Goal: Transaction & Acquisition: Purchase product/service

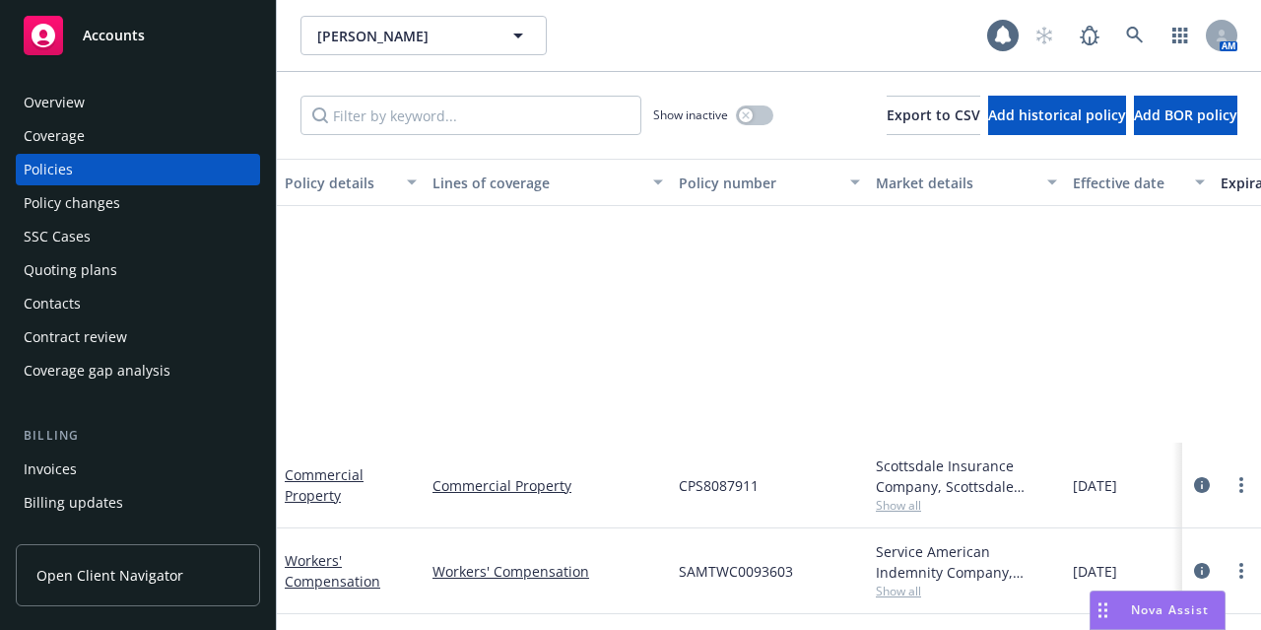
scroll to position [357, 0]
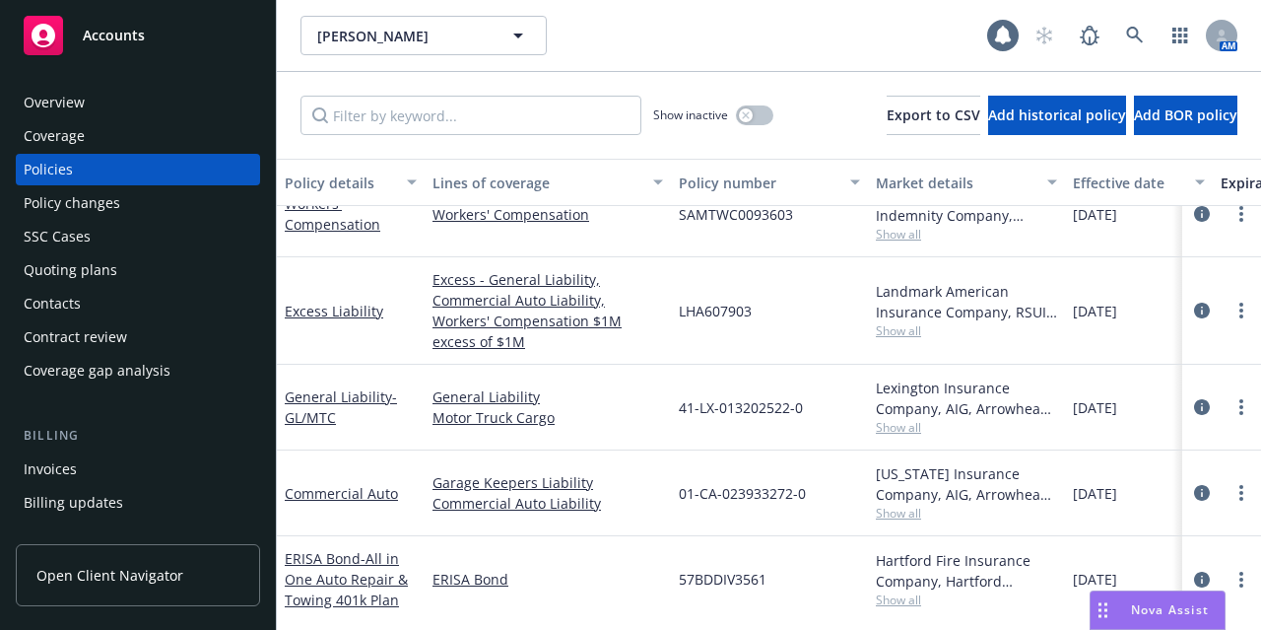
click at [760, 39] on div "Donald Keith Hewett Donald Keith Hewett" at bounding box center [643, 35] width 687 height 39
click at [171, 31] on div "Accounts" at bounding box center [138, 35] width 229 height 39
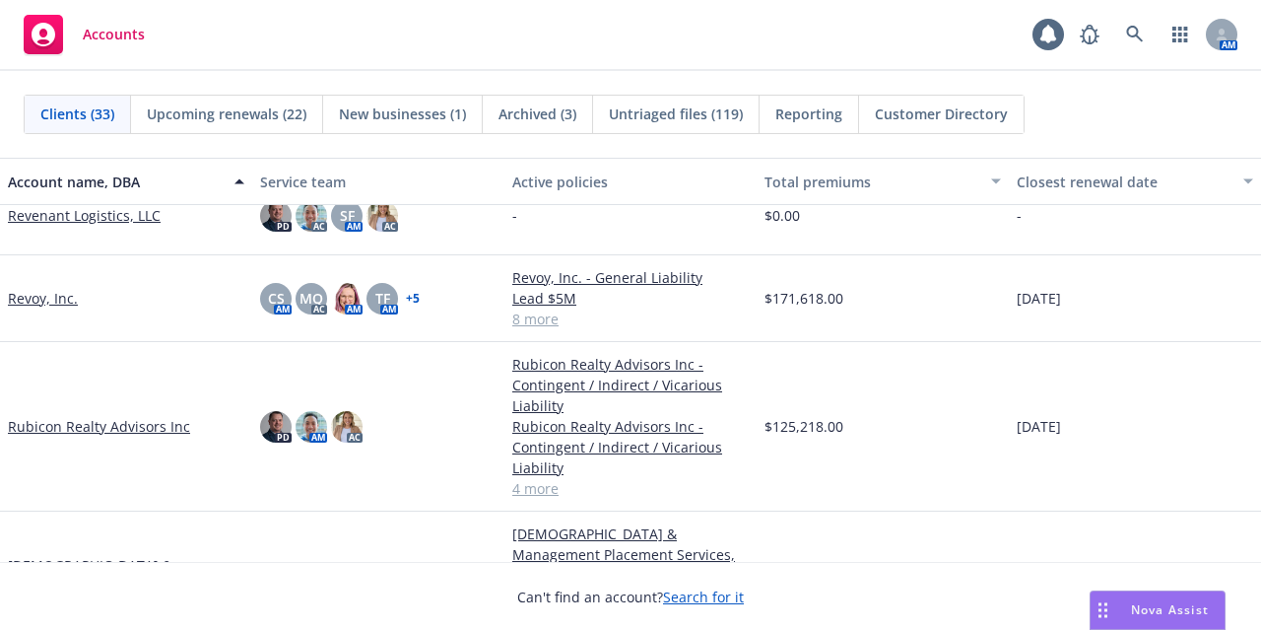
scroll to position [2008, 0]
click at [129, 424] on link "Rubicon Realty Advisors Inc" at bounding box center [99, 425] width 182 height 21
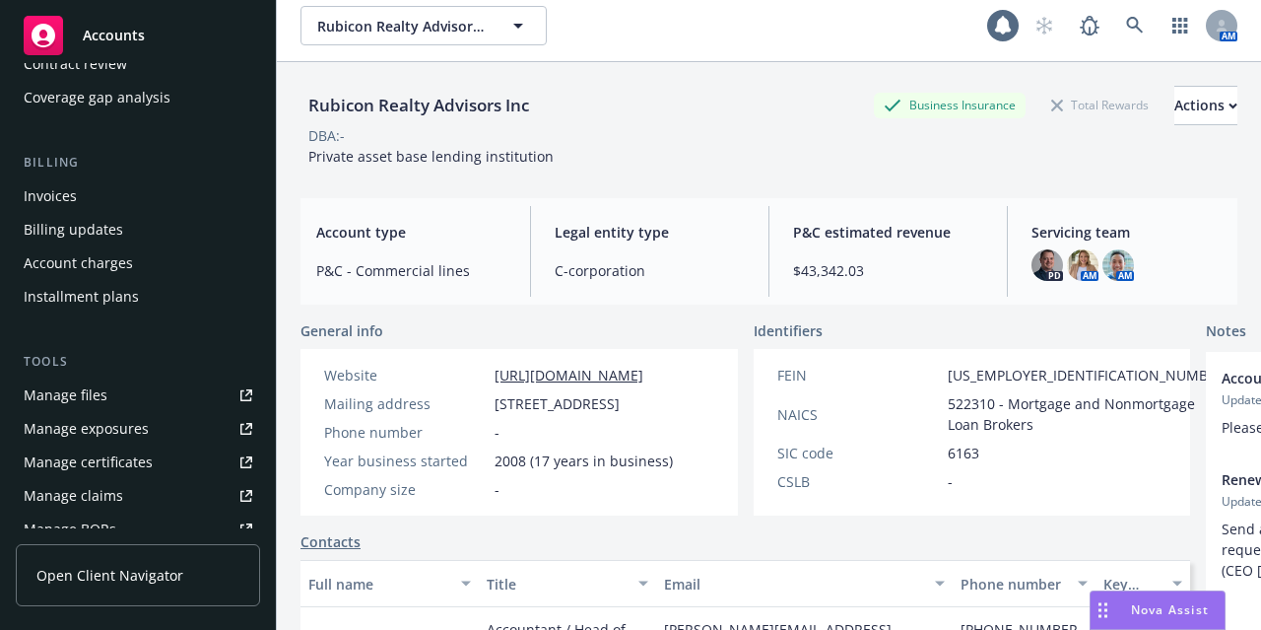
scroll to position [272, 0]
click at [686, 96] on div "Rubicon Realty Advisors Inc Business Insurance Total Rewards Actions" at bounding box center [768, 105] width 937 height 39
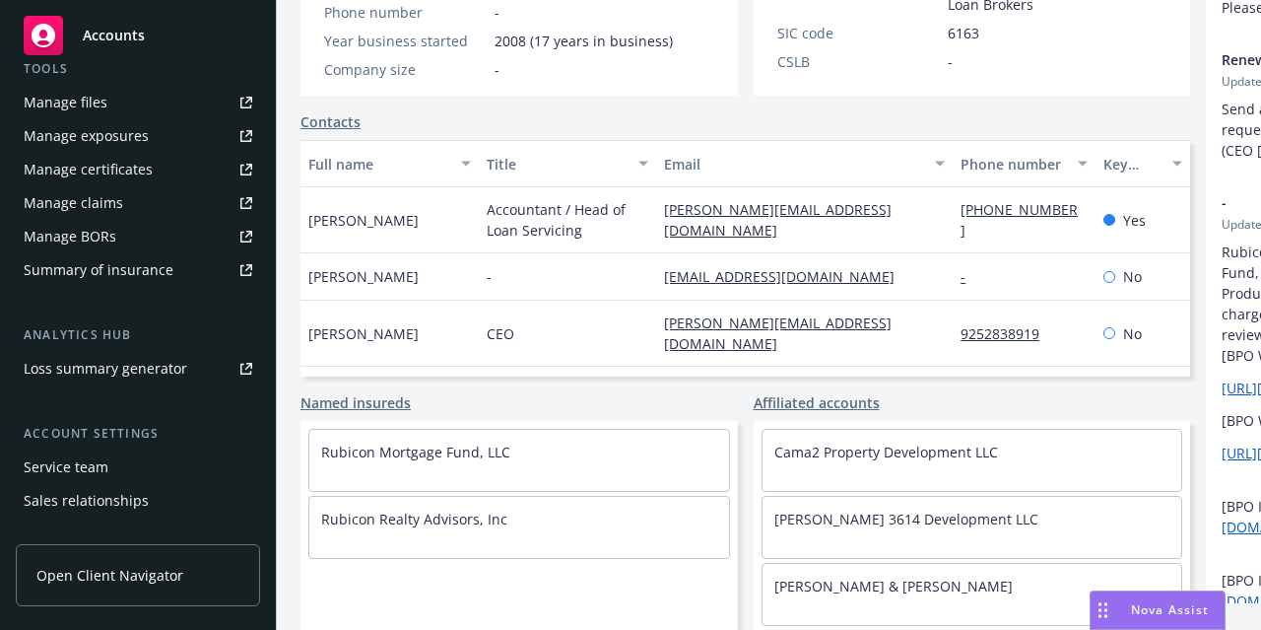
scroll to position [0, 0]
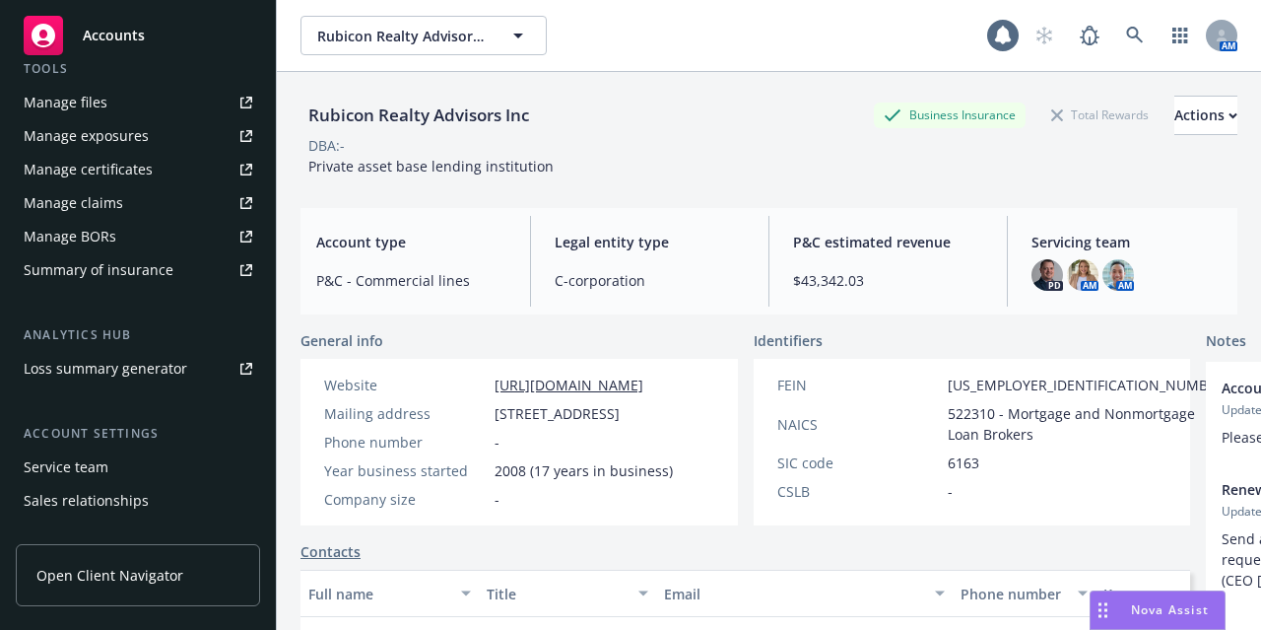
click at [667, 149] on div "DBA: -" at bounding box center [768, 145] width 937 height 21
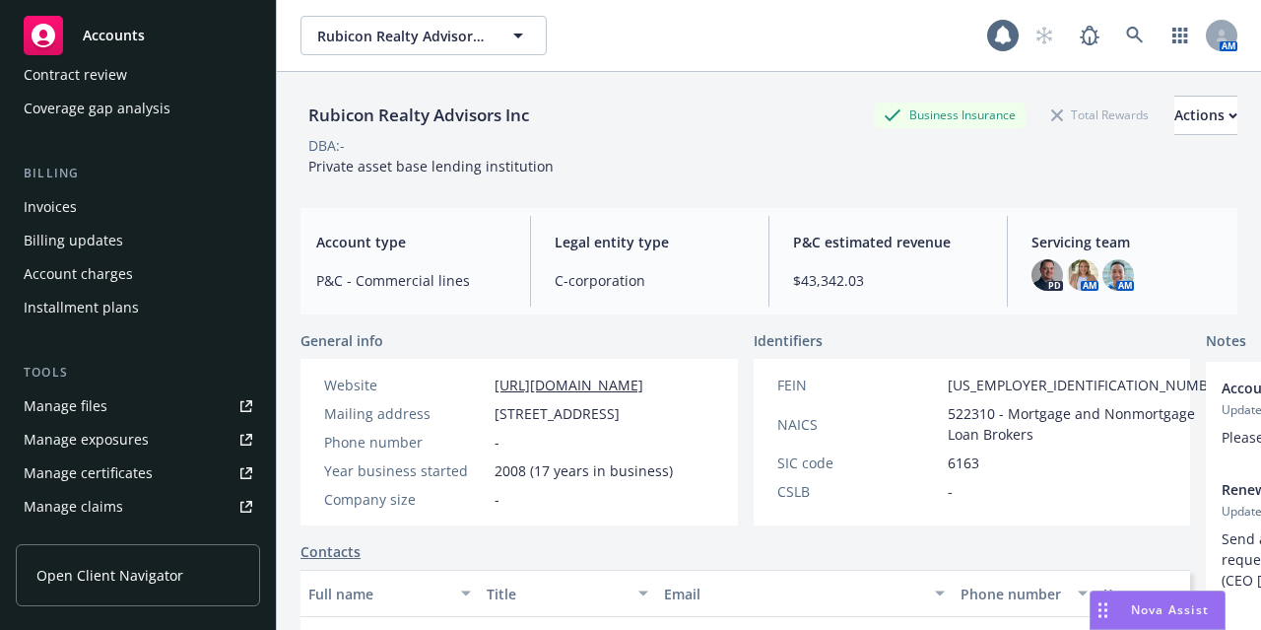
scroll to position [272, 0]
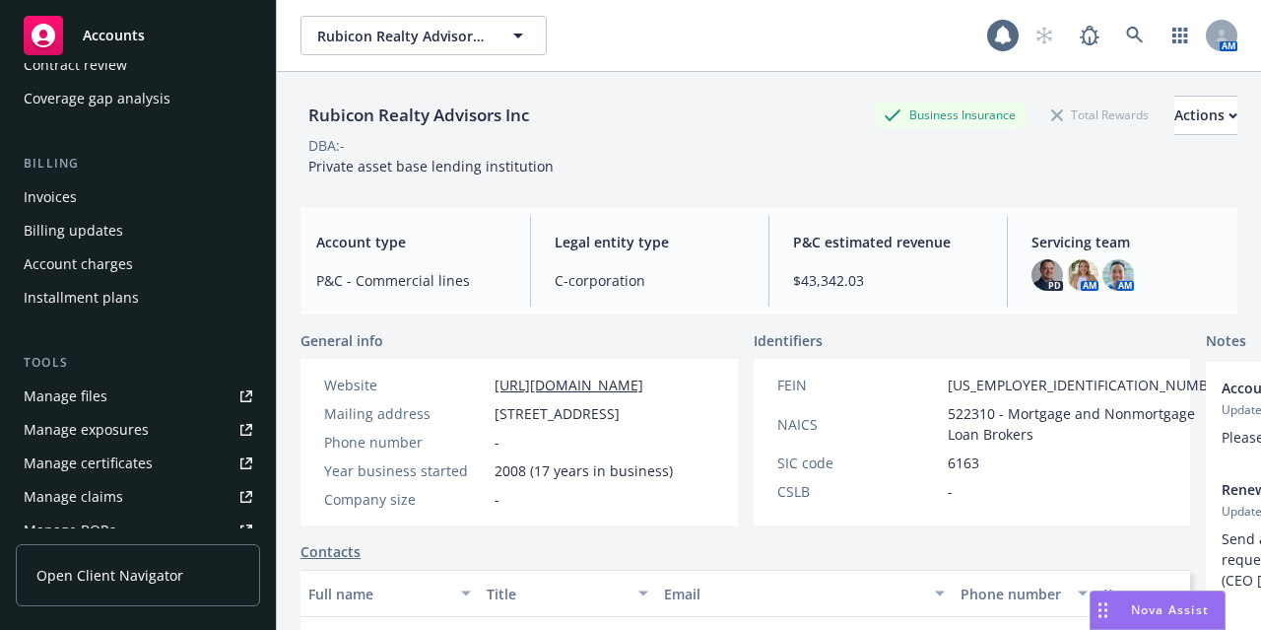
click at [152, 269] on div "Account charges" at bounding box center [138, 264] width 229 height 32
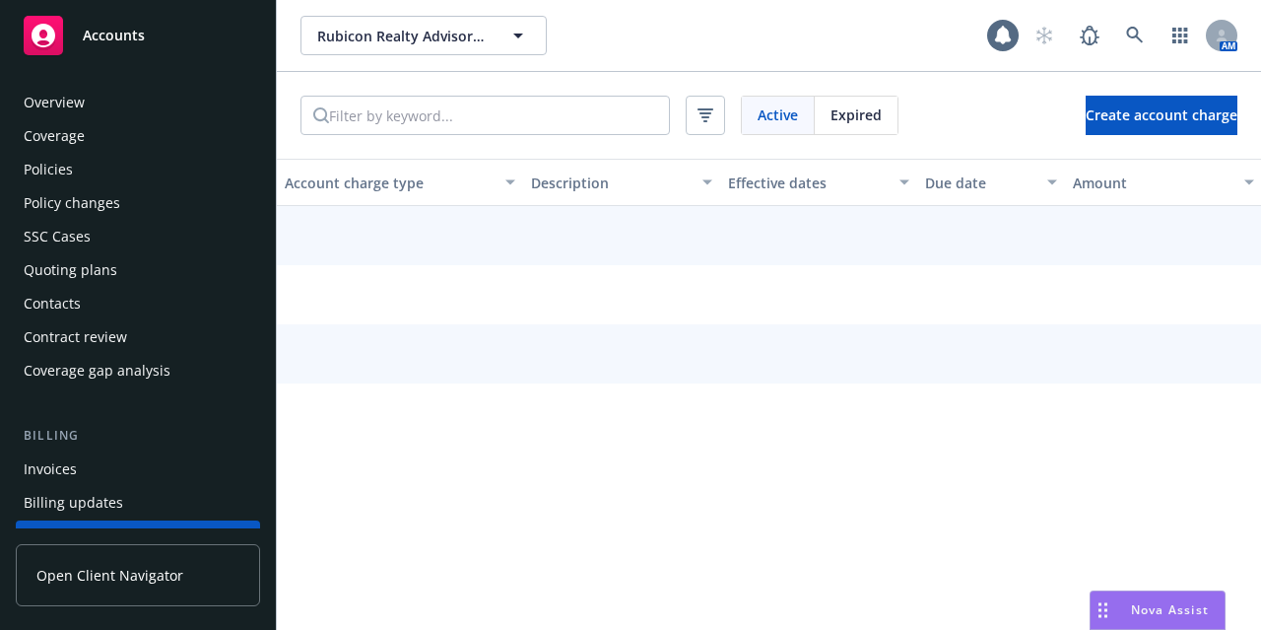
scroll to position [189, 0]
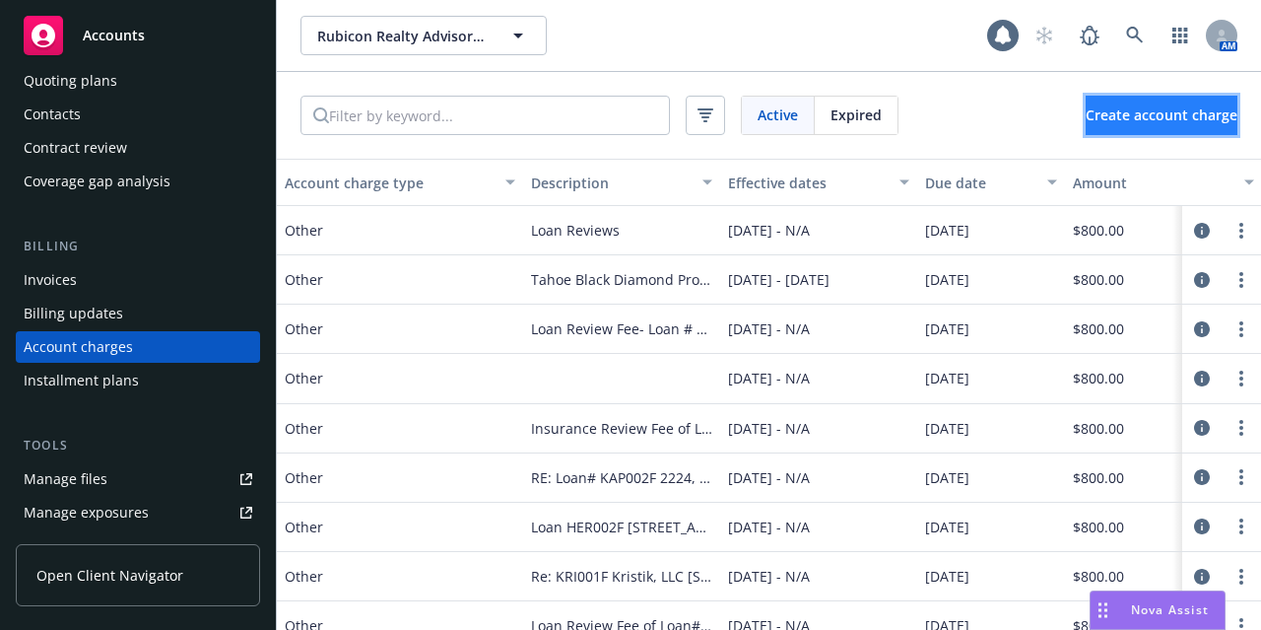
click at [1133, 102] on button "Create account charge" at bounding box center [1162, 115] width 152 height 39
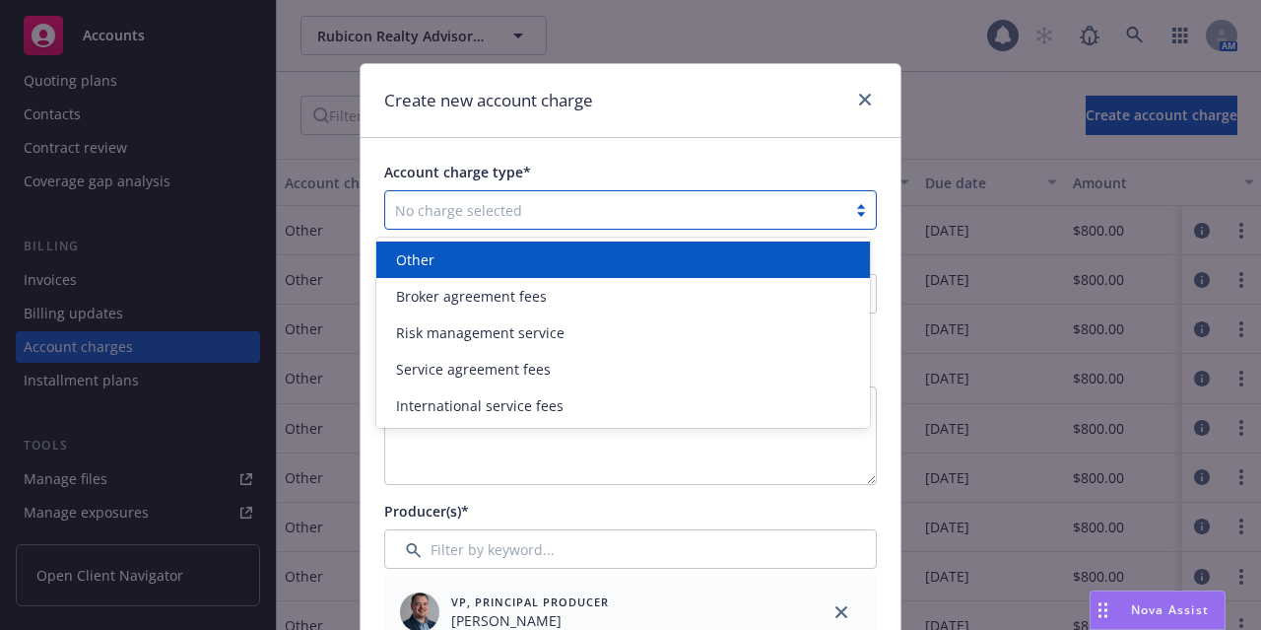
click at [558, 212] on div at bounding box center [615, 210] width 441 height 24
click at [541, 261] on div "Other" at bounding box center [623, 259] width 470 height 21
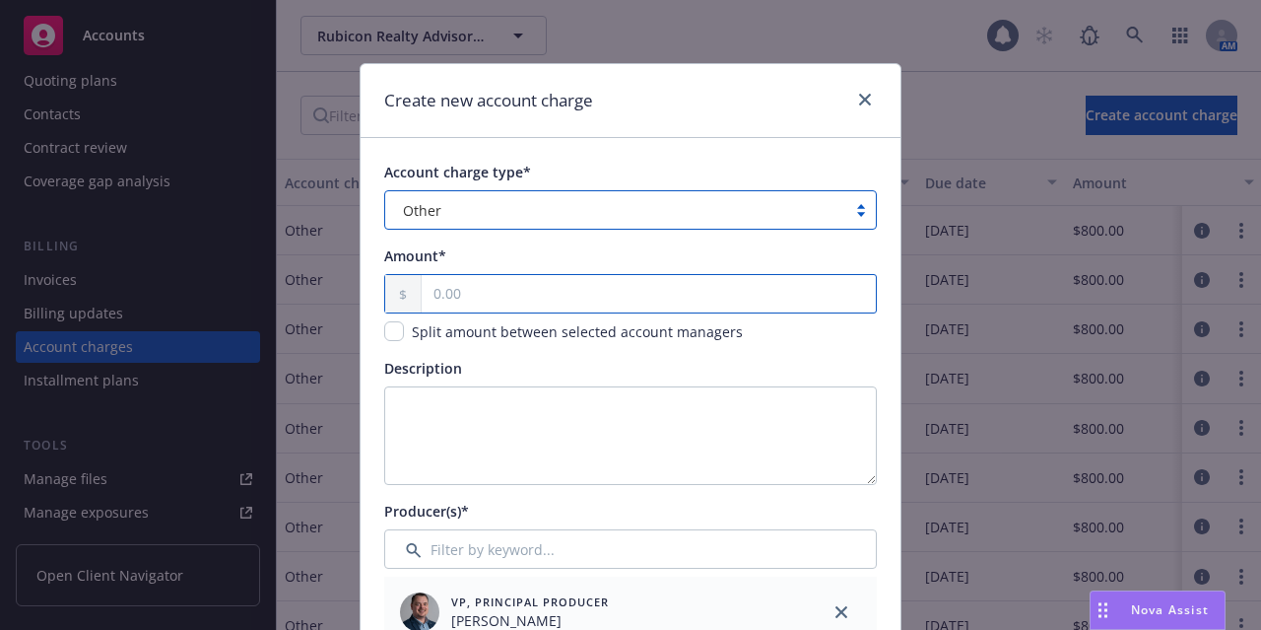
click at [535, 295] on input "text" at bounding box center [649, 293] width 454 height 37
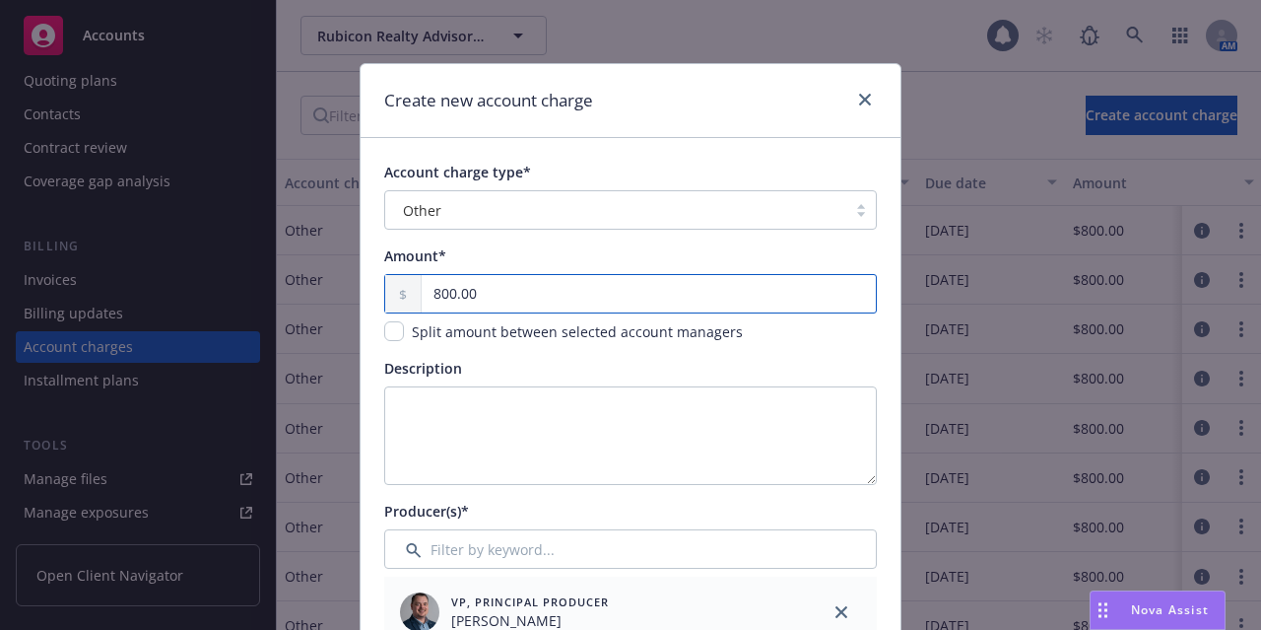
type input "800.00"
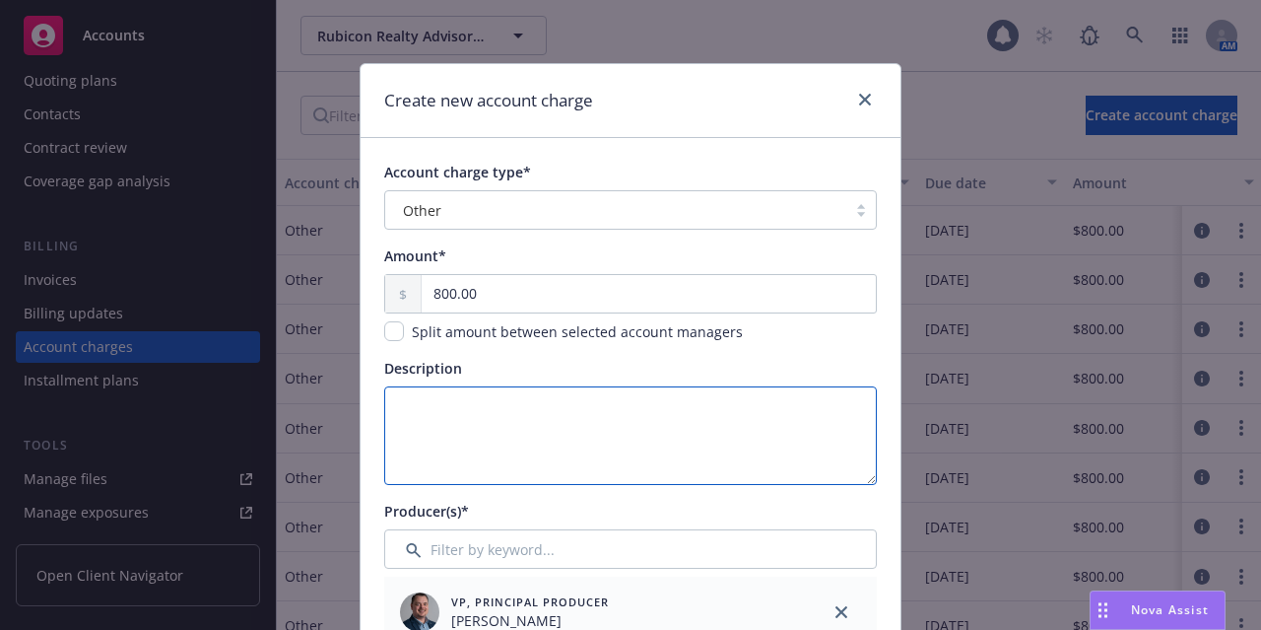
click at [513, 420] on textarea "Description" at bounding box center [630, 435] width 493 height 99
paste textarea "AES001F 3700 W. Riego Rd., Elverta"
drag, startPoint x: 704, startPoint y: 409, endPoint x: 365, endPoint y: 413, distance: 339.9
click at [685, 439] on textarea "Loan - AES001F [STREET_ADDRESS][PERSON_NAME]" at bounding box center [630, 435] width 493 height 99
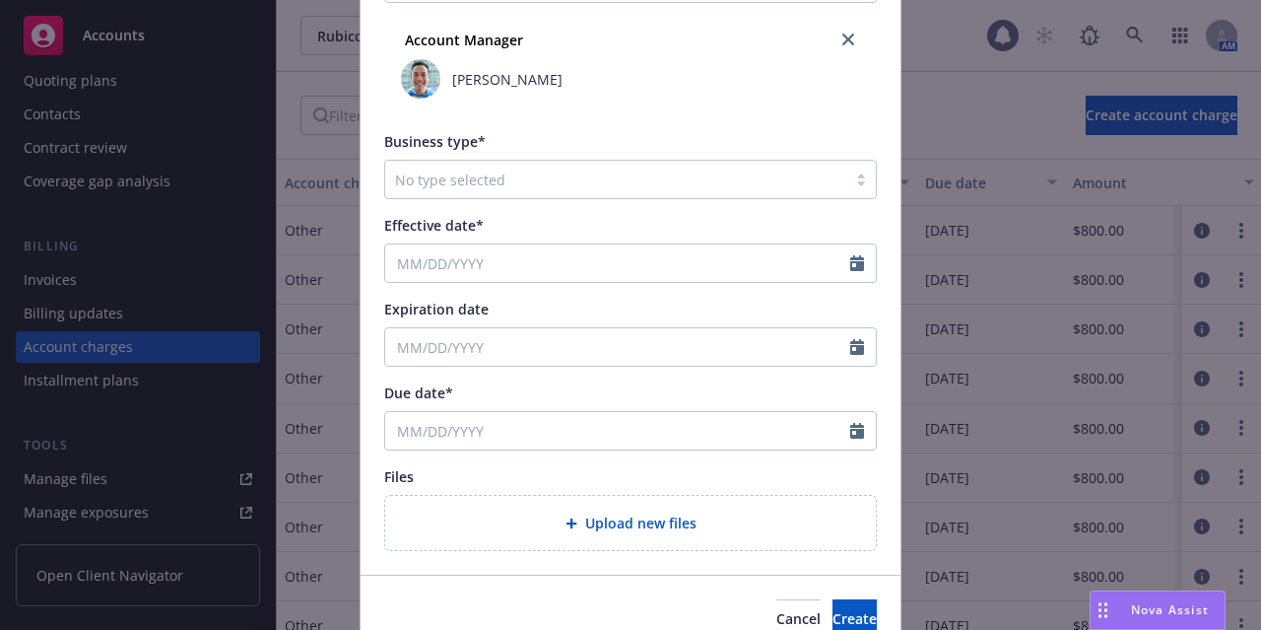
scroll to position [729, 0]
type textarea "Loan - AES001F [STREET_ADDRESS][PERSON_NAME]"
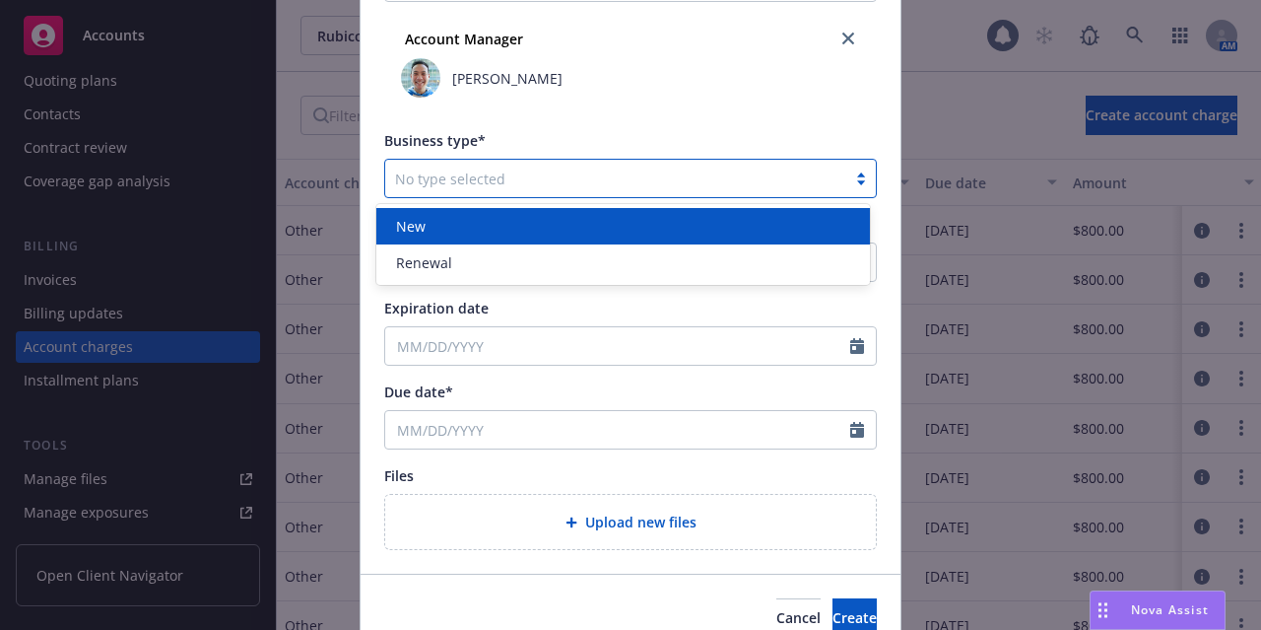
click at [718, 166] on div at bounding box center [615, 178] width 441 height 24
click at [654, 235] on div "New" at bounding box center [623, 226] width 470 height 21
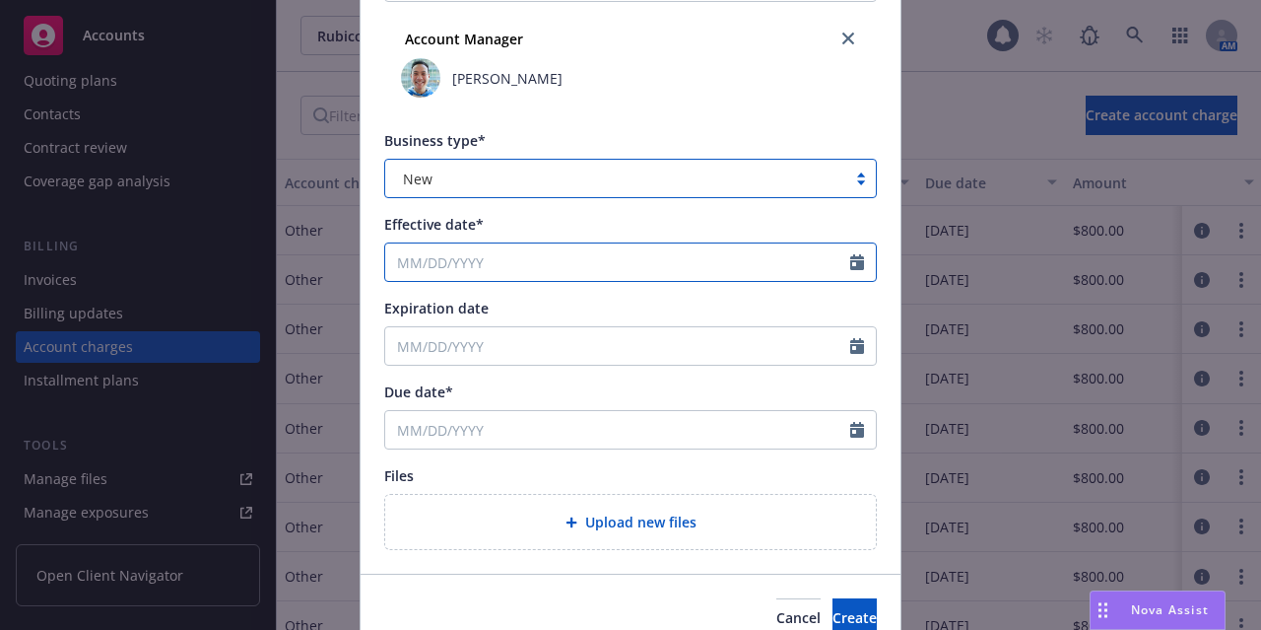
select select "8"
click at [650, 263] on input "Effective date*" at bounding box center [617, 261] width 465 height 37
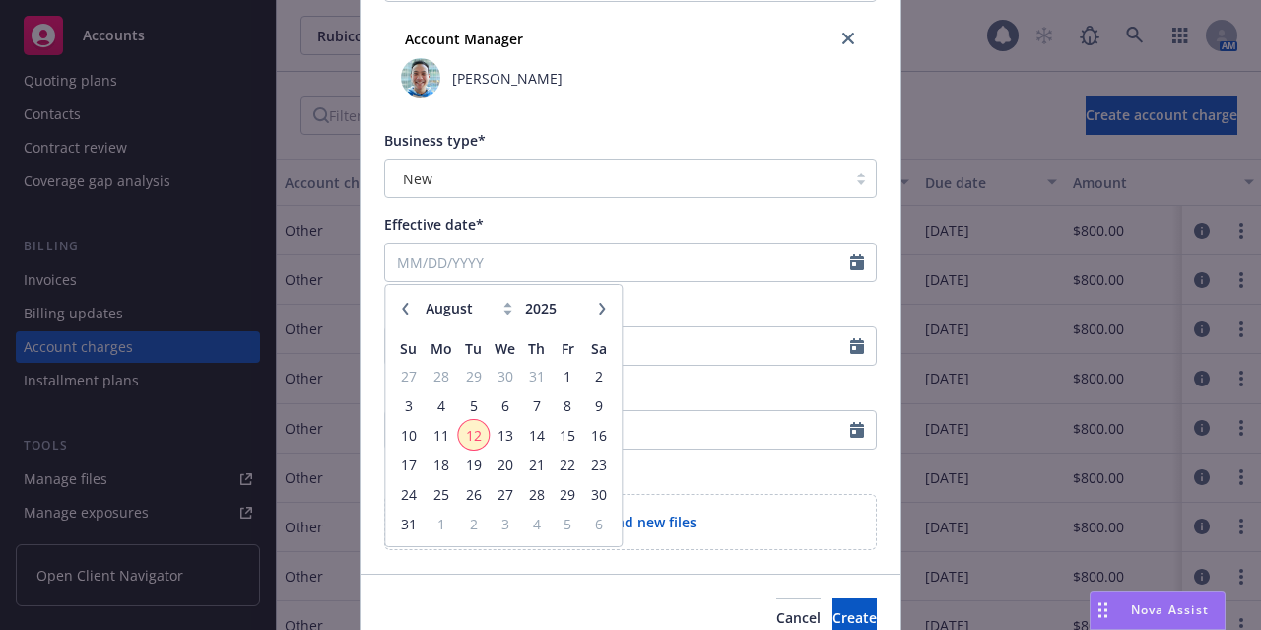
click at [469, 426] on span "12" at bounding box center [473, 435] width 27 height 25
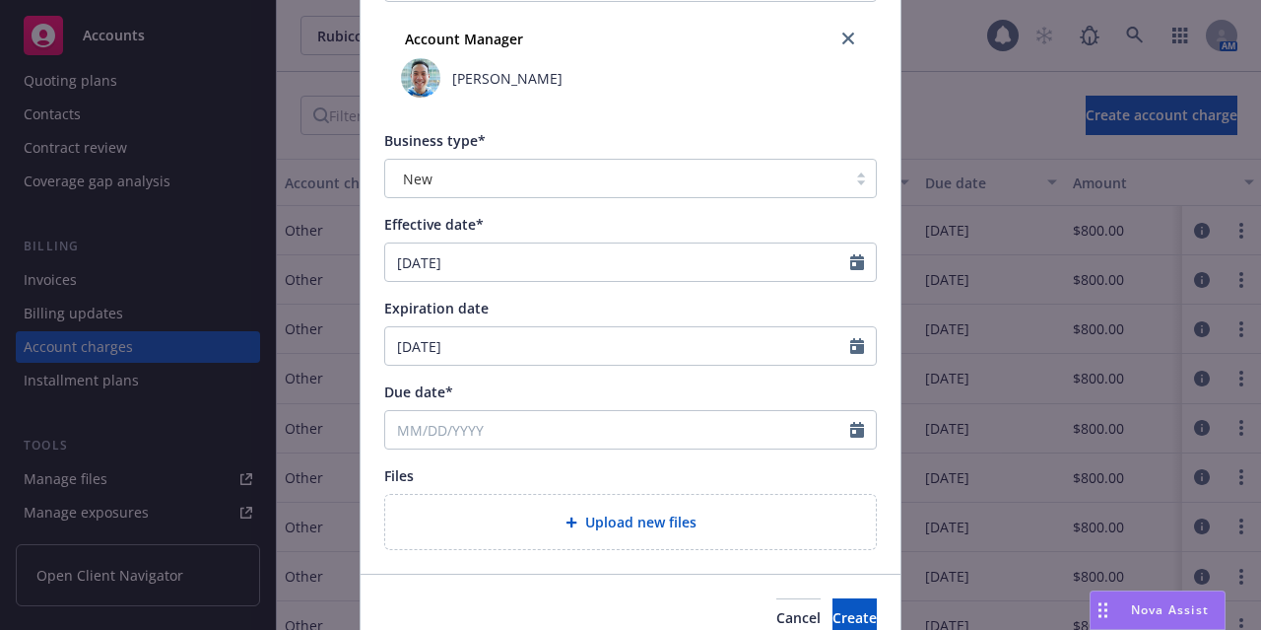
type input "08/12/2025"
type input "08/12/2026"
click at [850, 429] on icon "Calendar" at bounding box center [857, 430] width 14 height 16
select select "8"
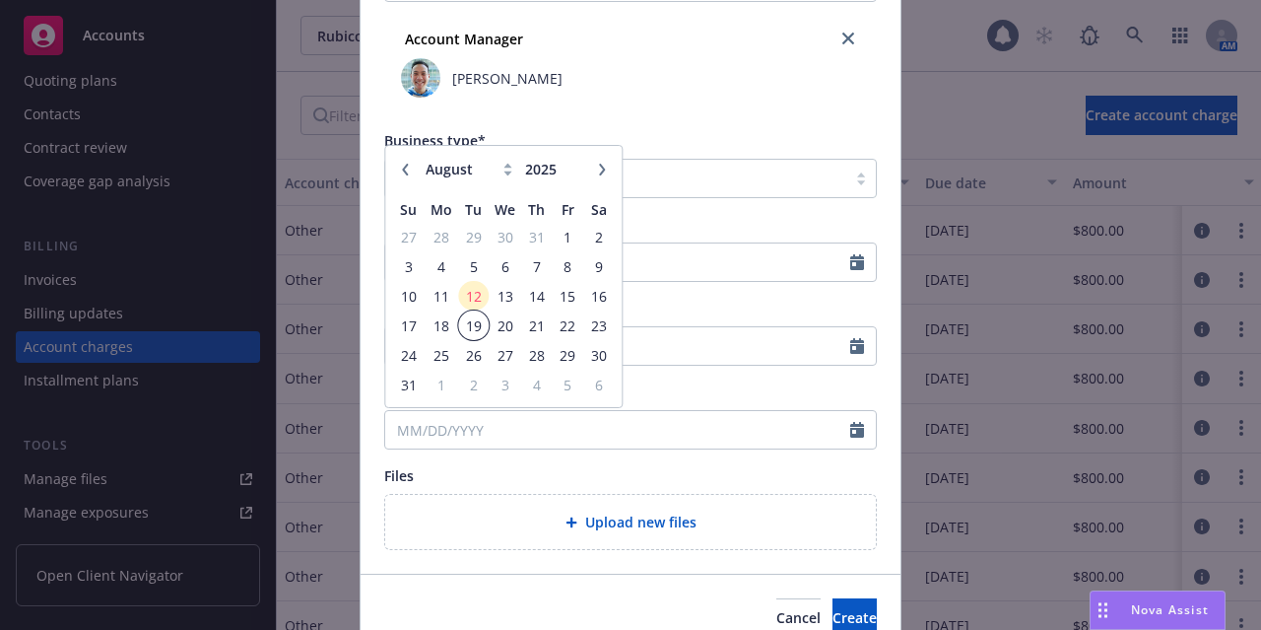
click at [472, 314] on span "19" at bounding box center [473, 325] width 27 height 25
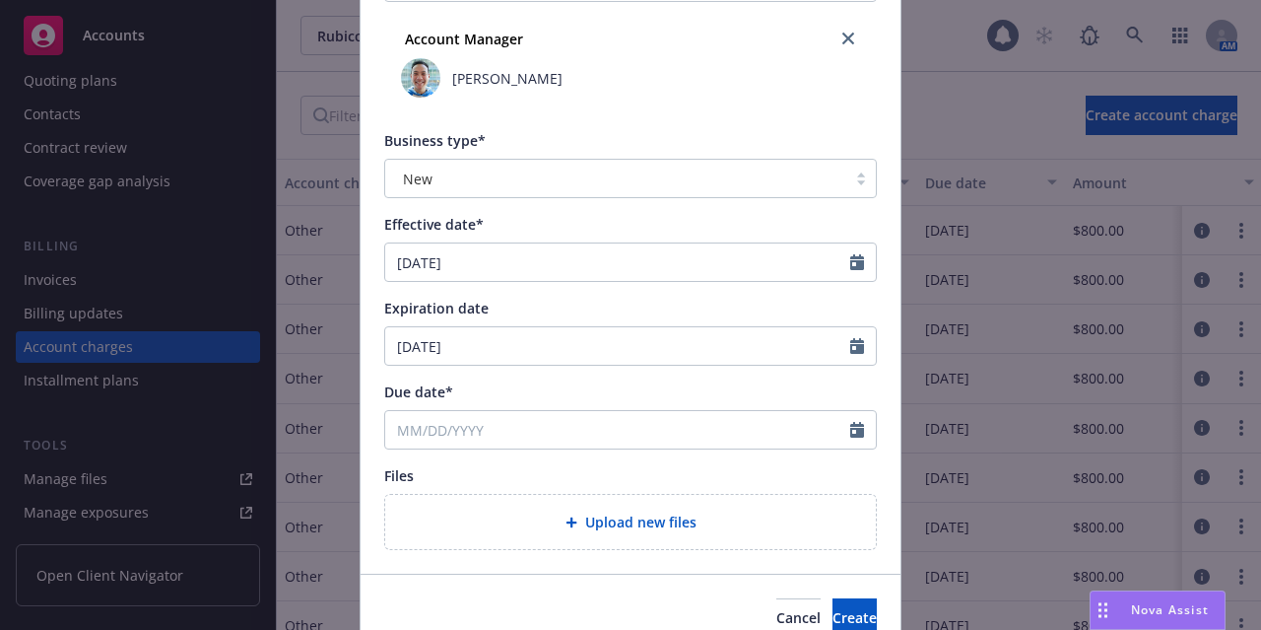
type input "08/19/2025"
click at [832, 603] on button "Create" at bounding box center [854, 617] width 44 height 39
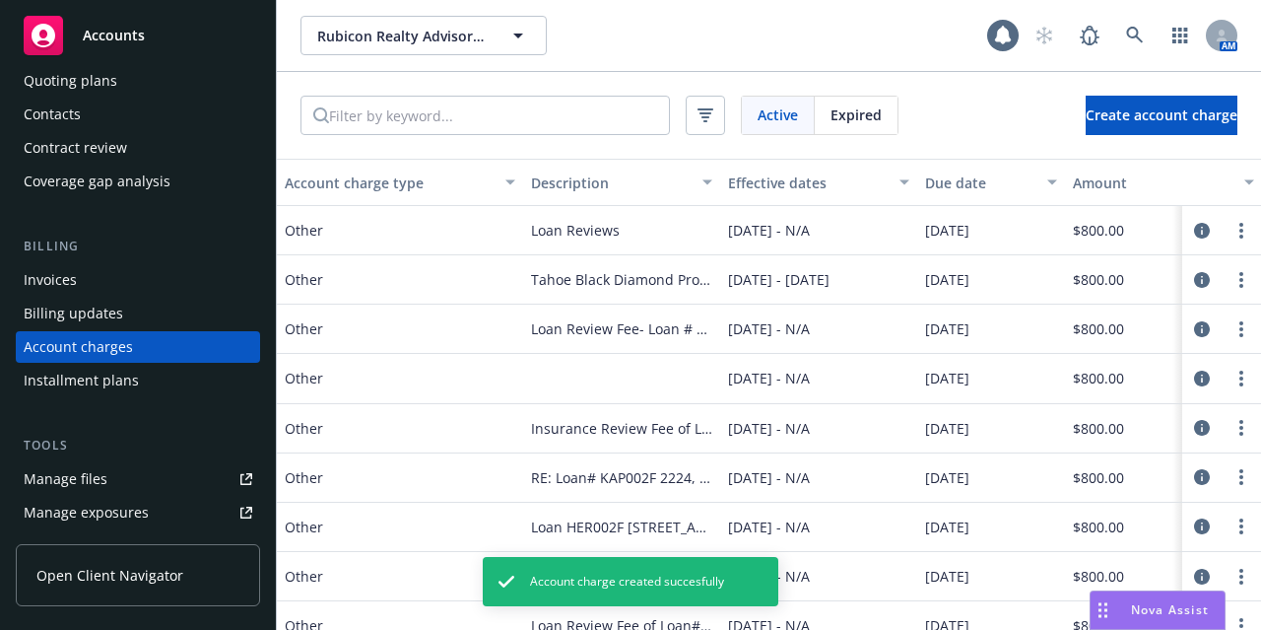
click at [141, 285] on div "Invoices" at bounding box center [138, 280] width 229 height 32
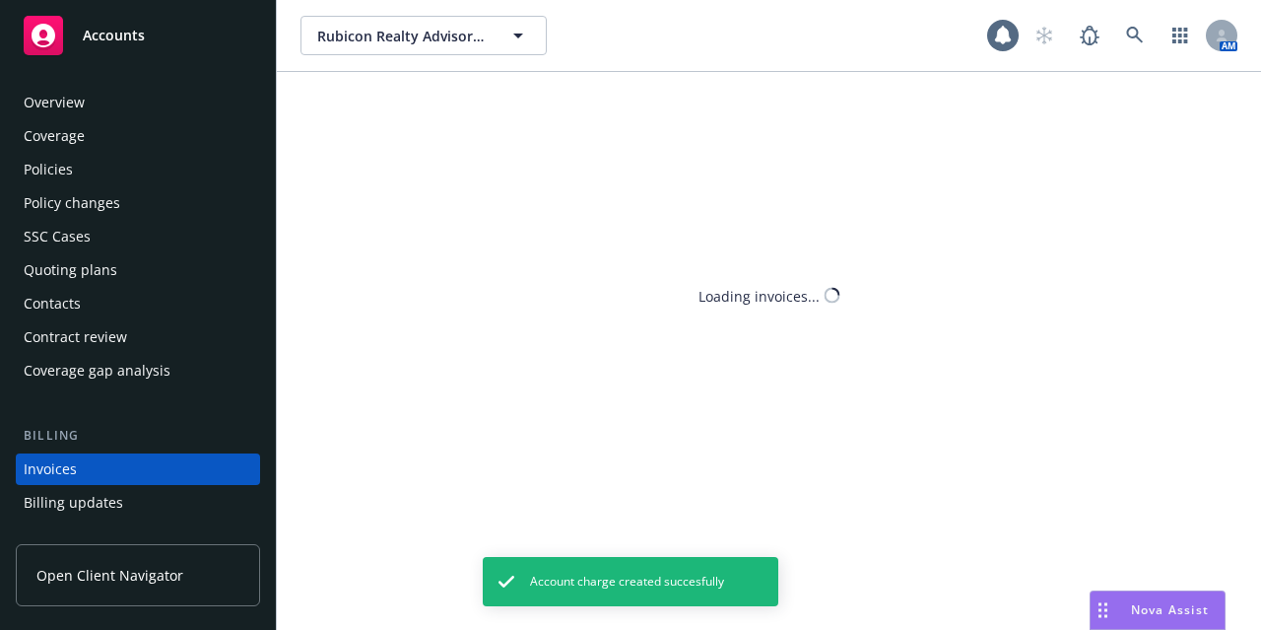
scroll to position [122, 0]
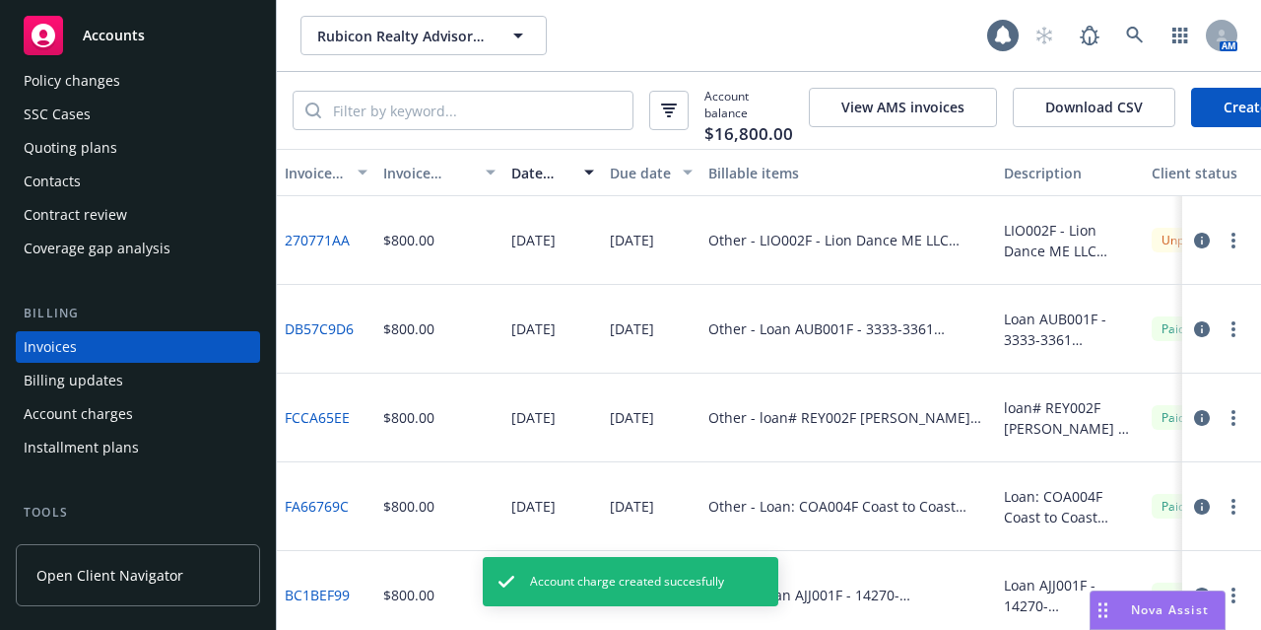
click at [1211, 116] on link "Create Invoice" at bounding box center [1271, 107] width 161 height 39
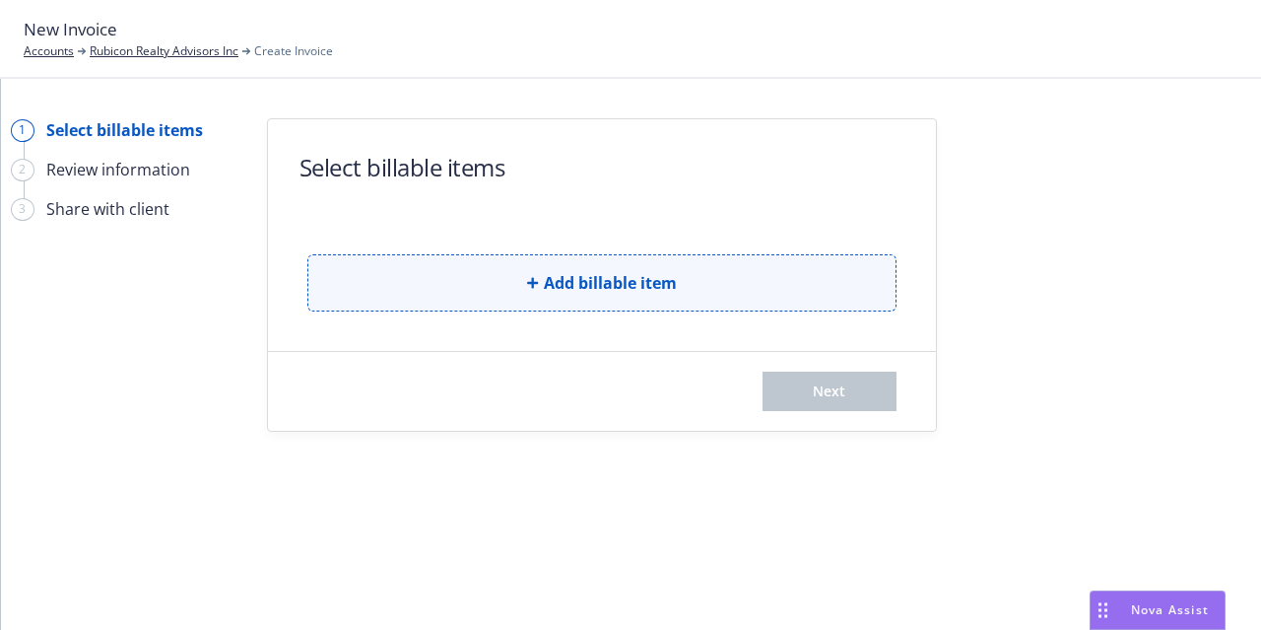
click at [591, 271] on span "Add billable item" at bounding box center [610, 283] width 133 height 24
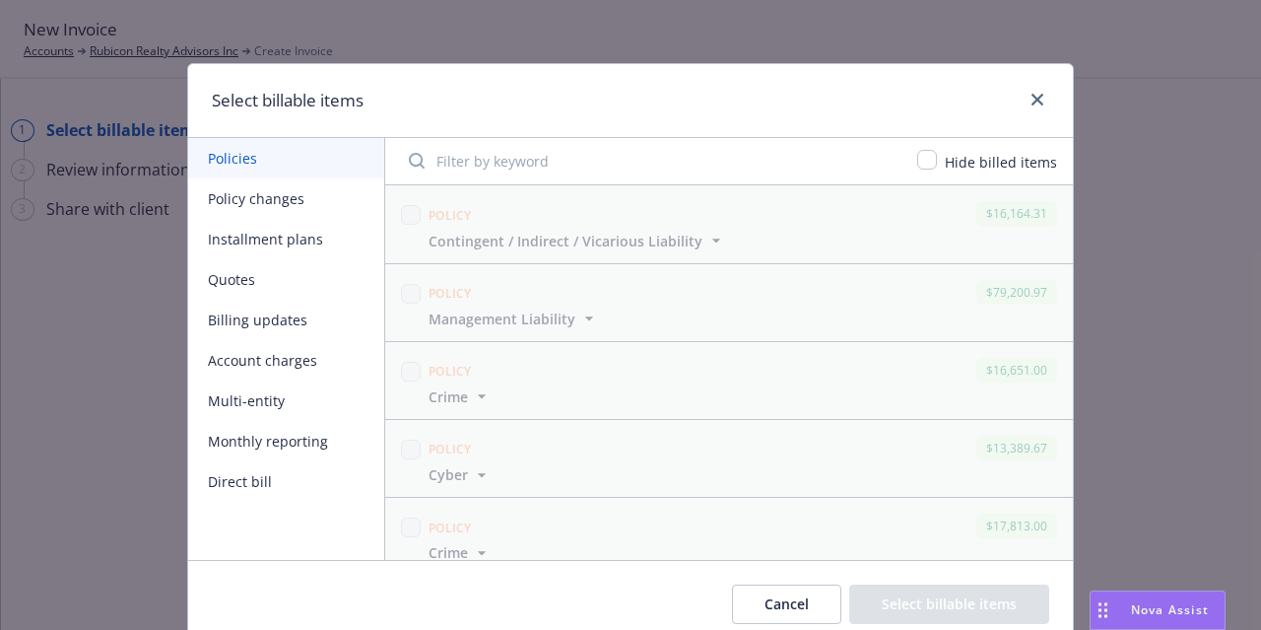
click at [283, 356] on button "Account charges" at bounding box center [286, 360] width 196 height 40
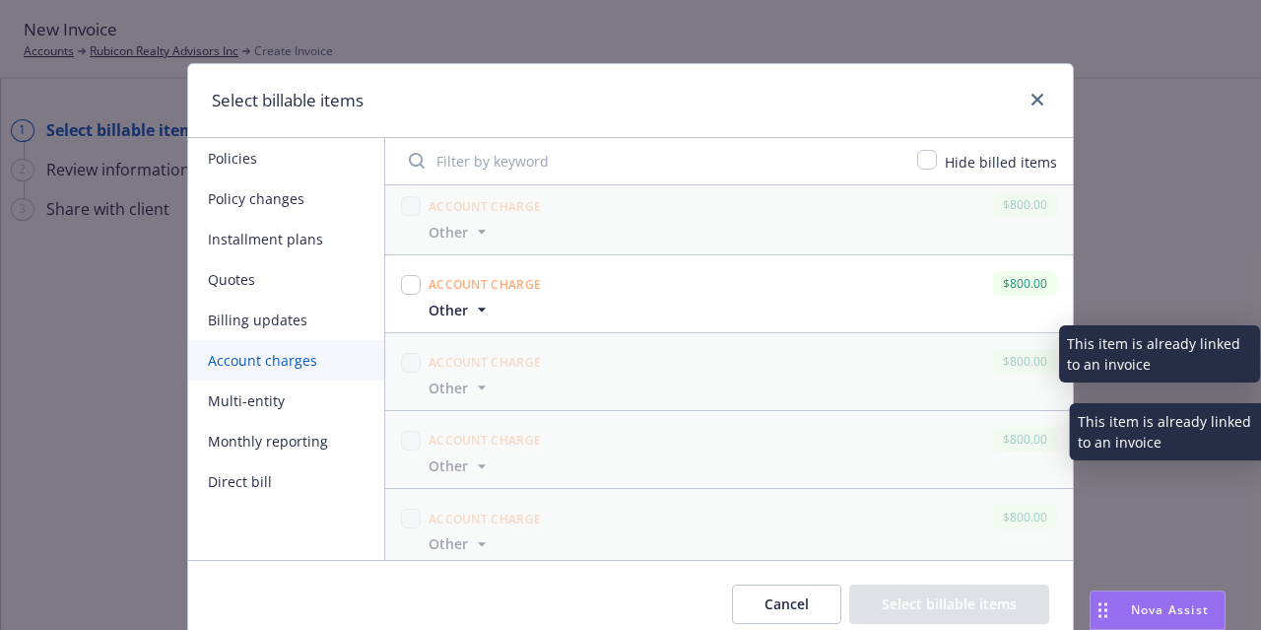
scroll to position [3363, 0]
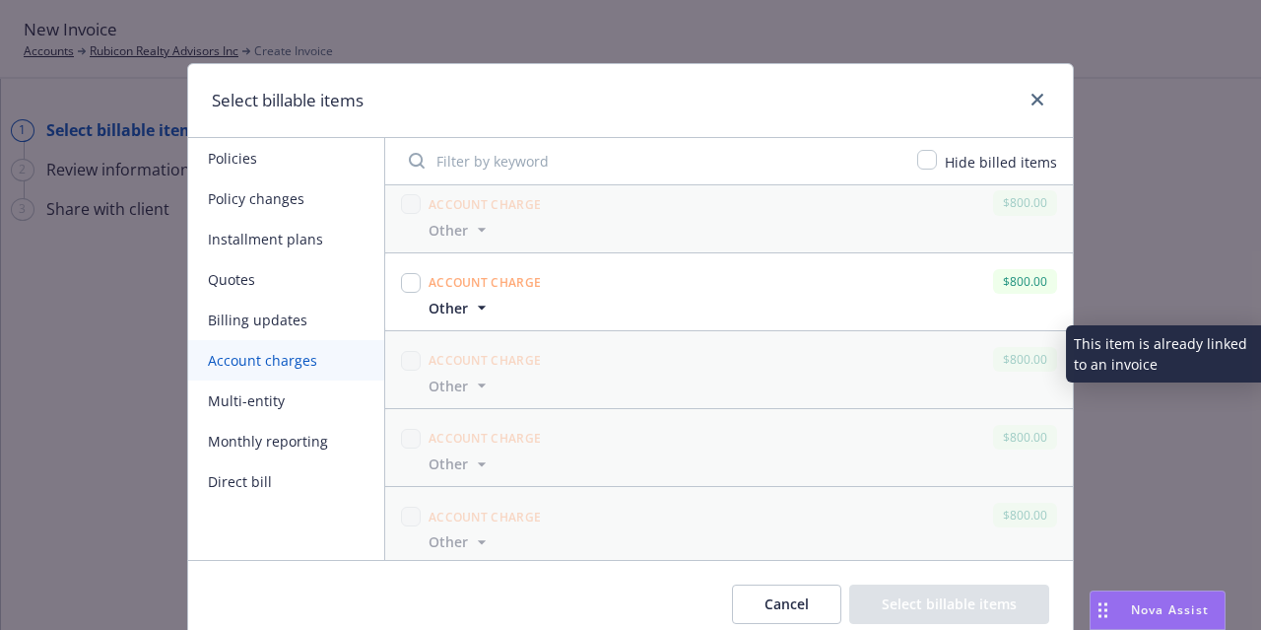
click at [461, 298] on span "Other" at bounding box center [460, 308] width 63 height 21
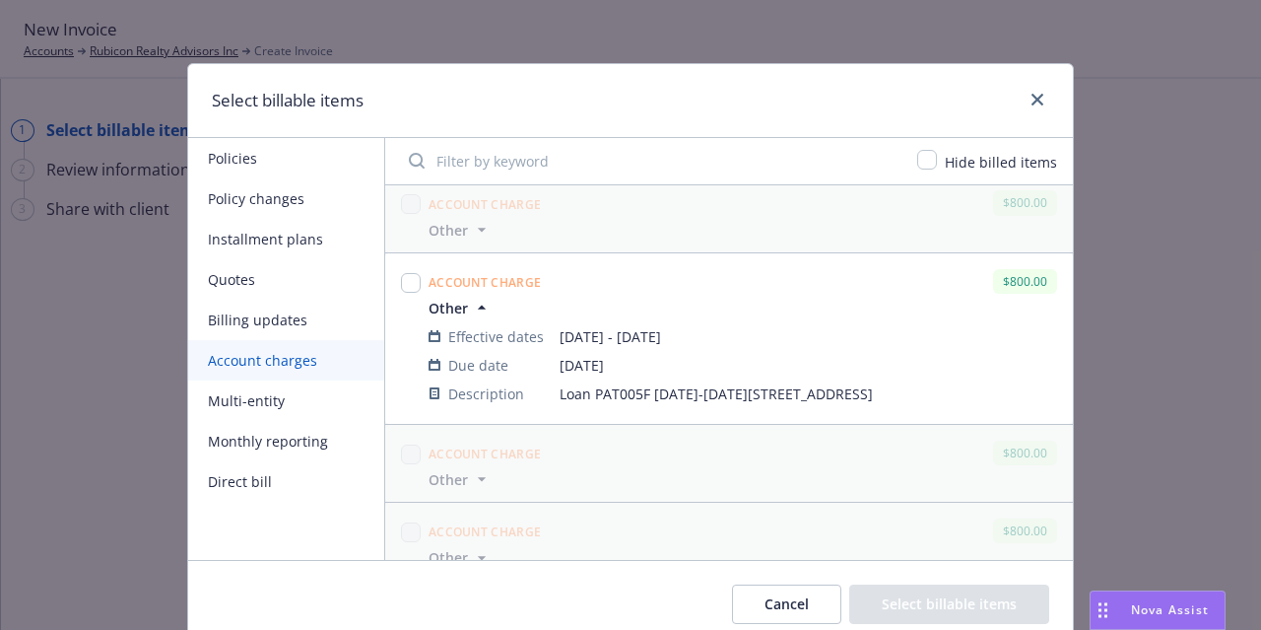
click at [461, 298] on span "Other" at bounding box center [460, 308] width 63 height 21
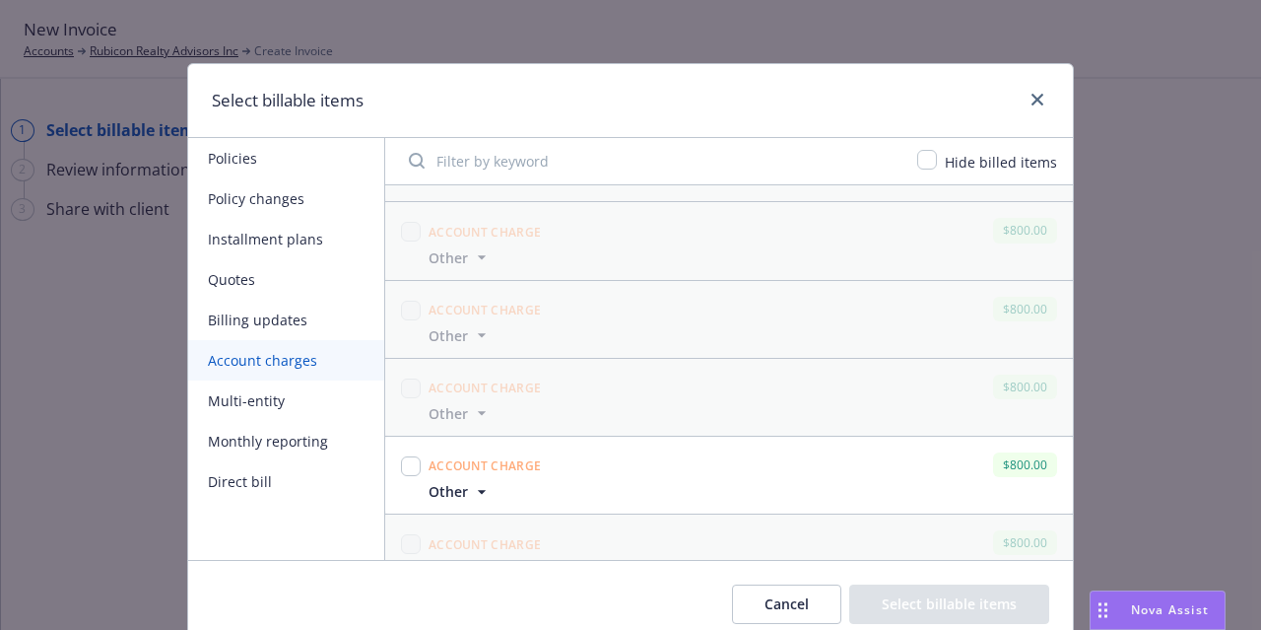
scroll to position [3919, 0]
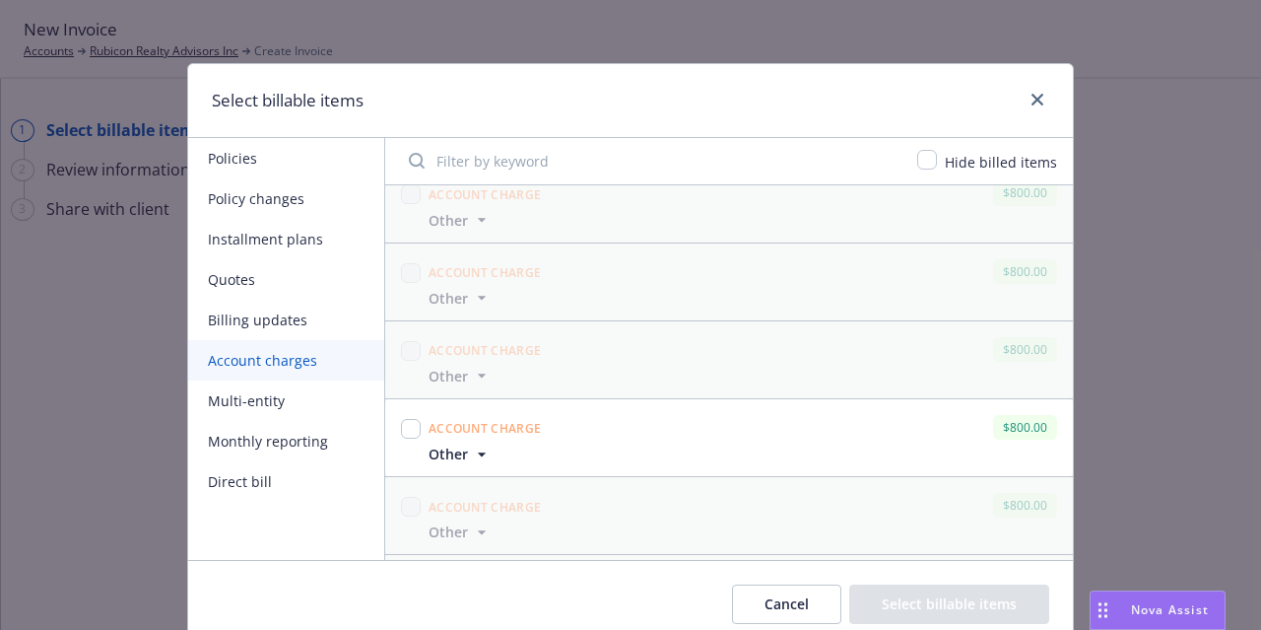
click at [472, 444] on icon "button" at bounding box center [482, 454] width 20 height 20
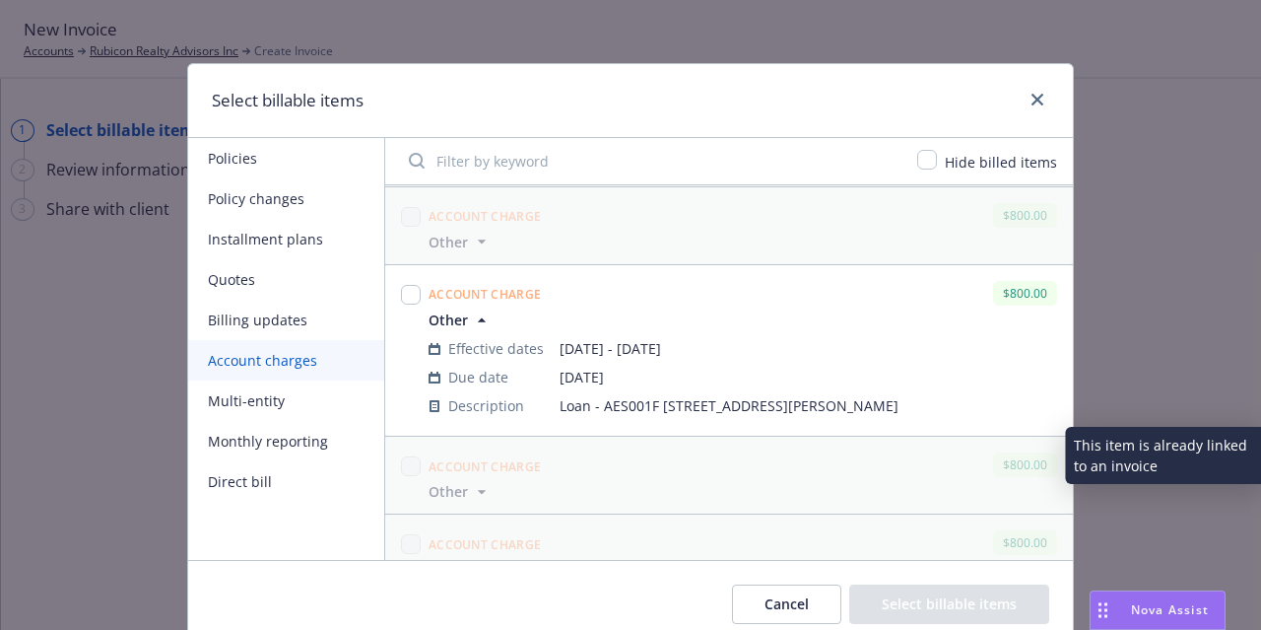
scroll to position [4052, 0]
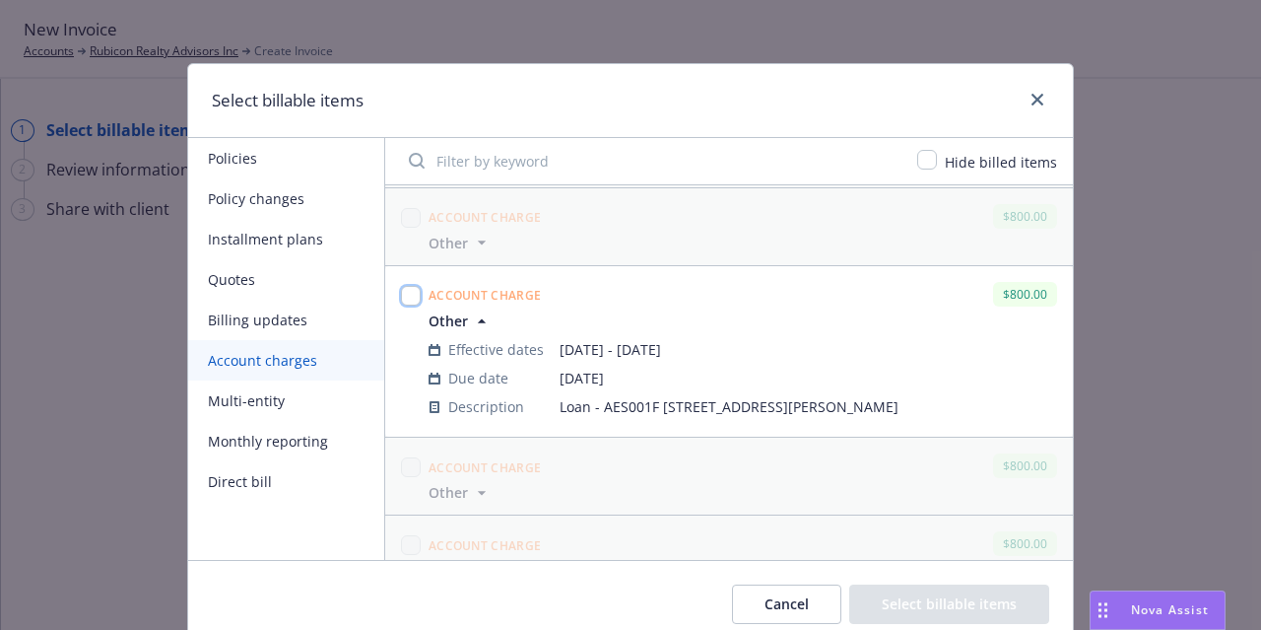
click at [403, 286] on input "checkbox" at bounding box center [411, 296] width 20 height 20
checkbox input "true"
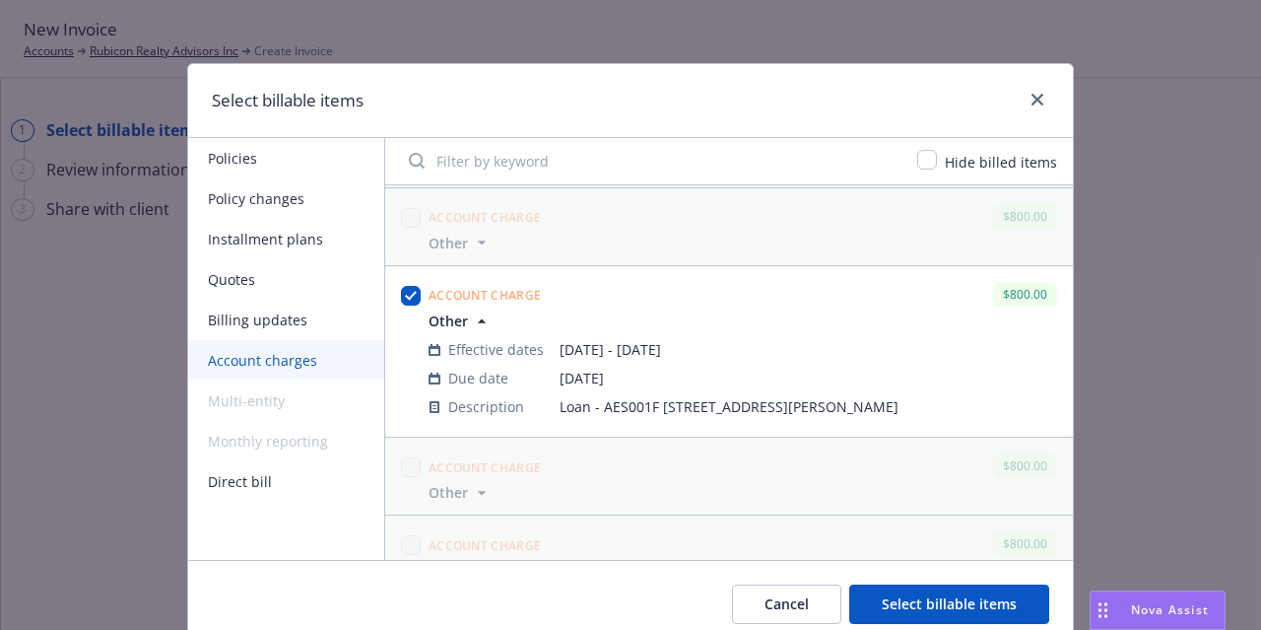
click at [879, 591] on button "Select billable items" at bounding box center [949, 603] width 200 height 39
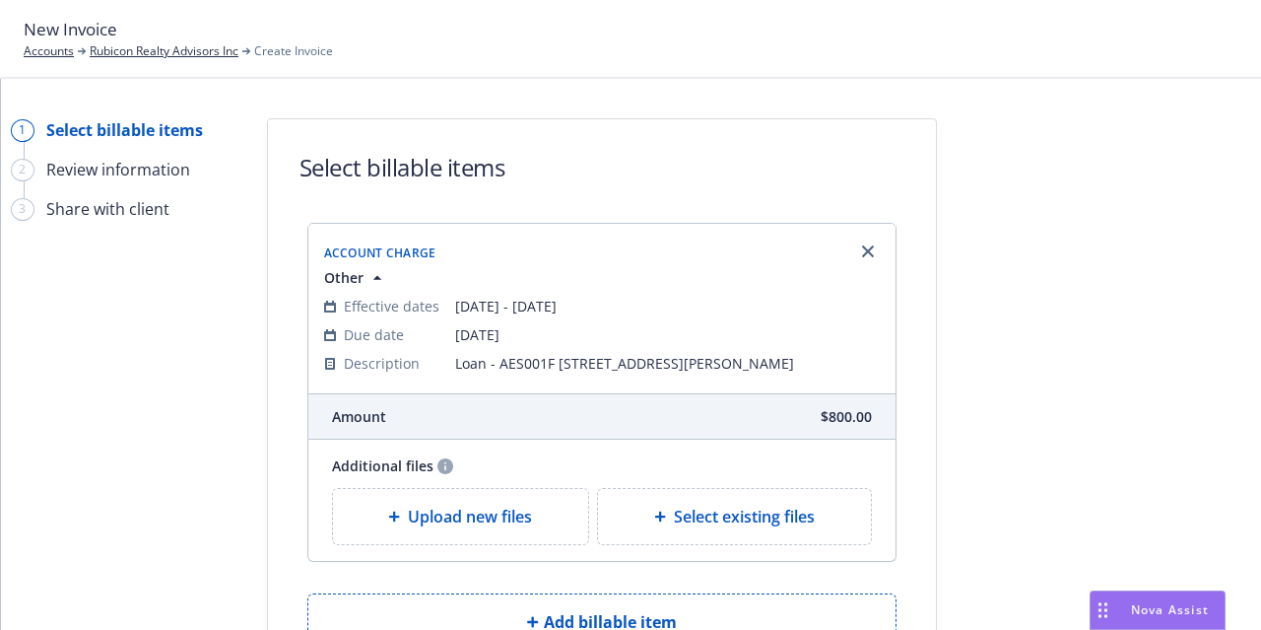
scroll to position [176, 0]
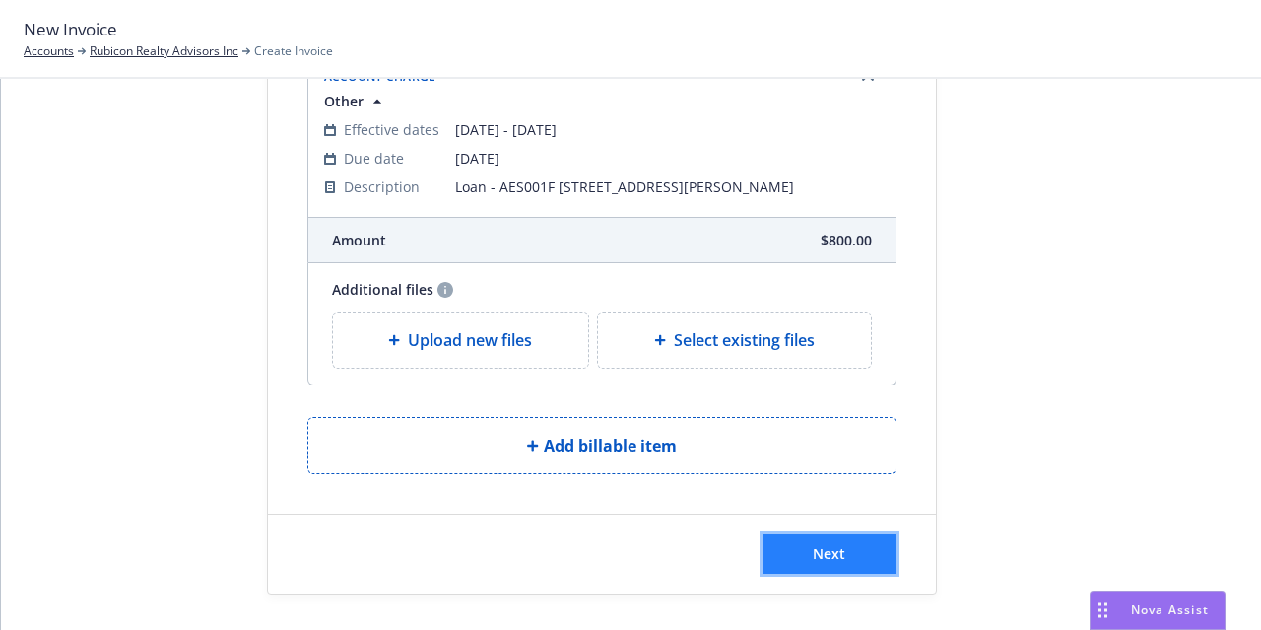
click at [837, 563] on button "Next" at bounding box center [830, 553] width 134 height 39
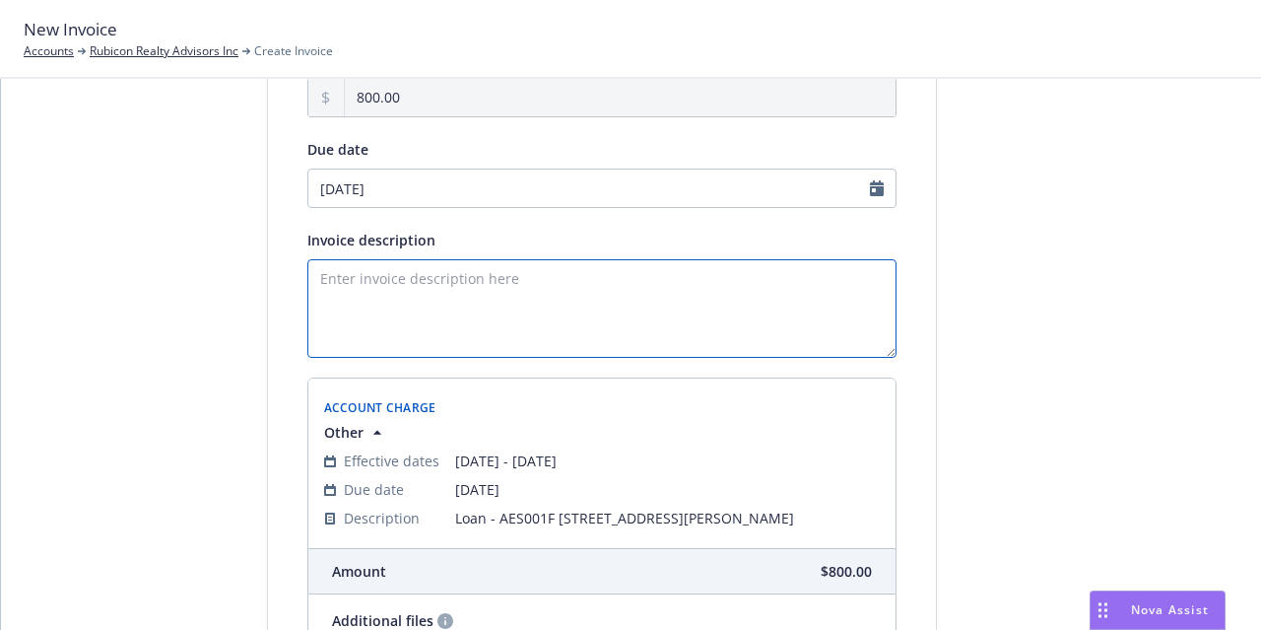
click at [666, 297] on textarea "Invoice description" at bounding box center [601, 308] width 589 height 99
paste textarea "Loan - AES001F [STREET_ADDRESS][PERSON_NAME]"
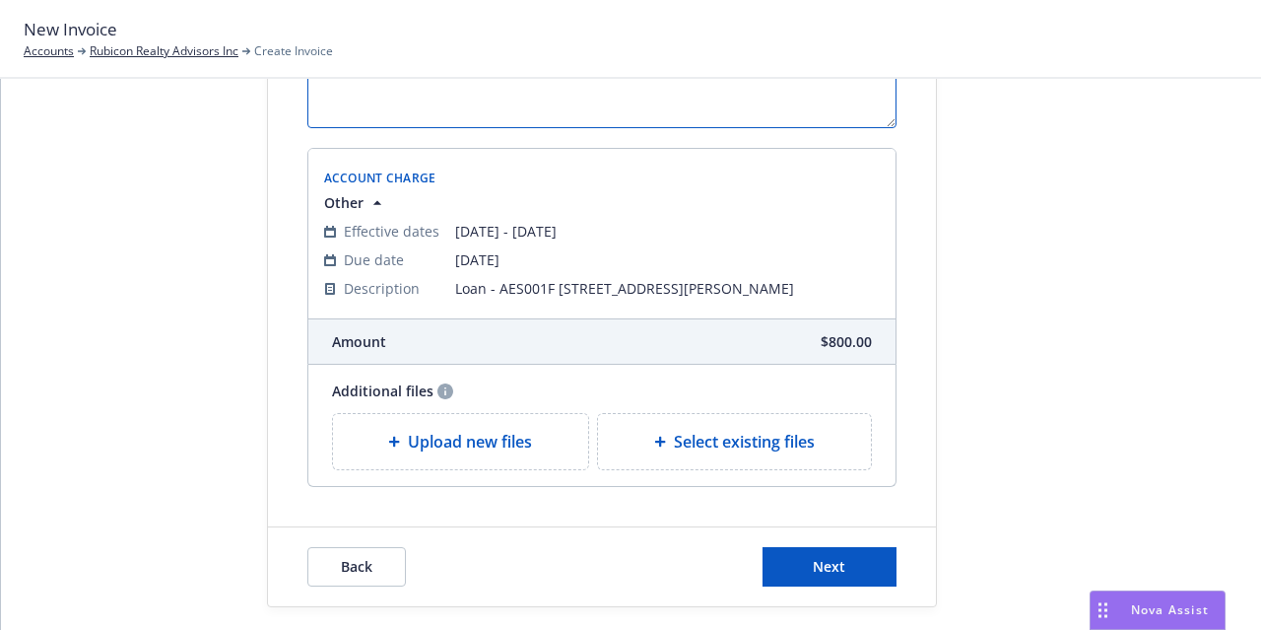
scroll to position [419, 0]
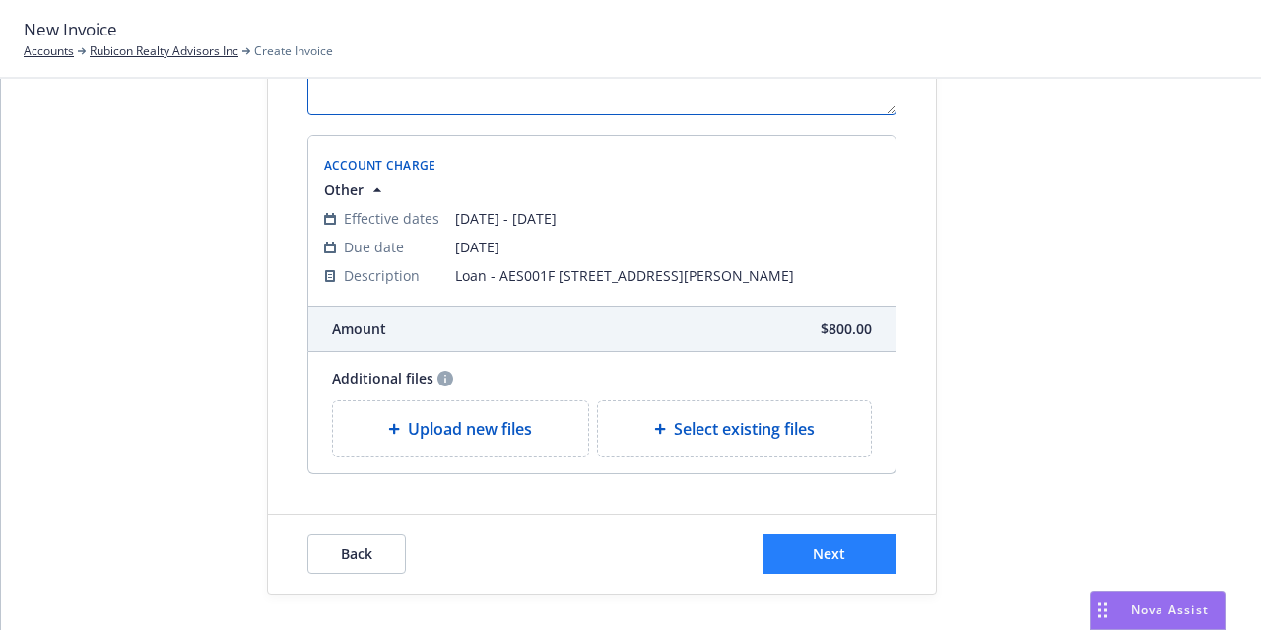
type textarea "Loan - AES001F [STREET_ADDRESS][PERSON_NAME]"
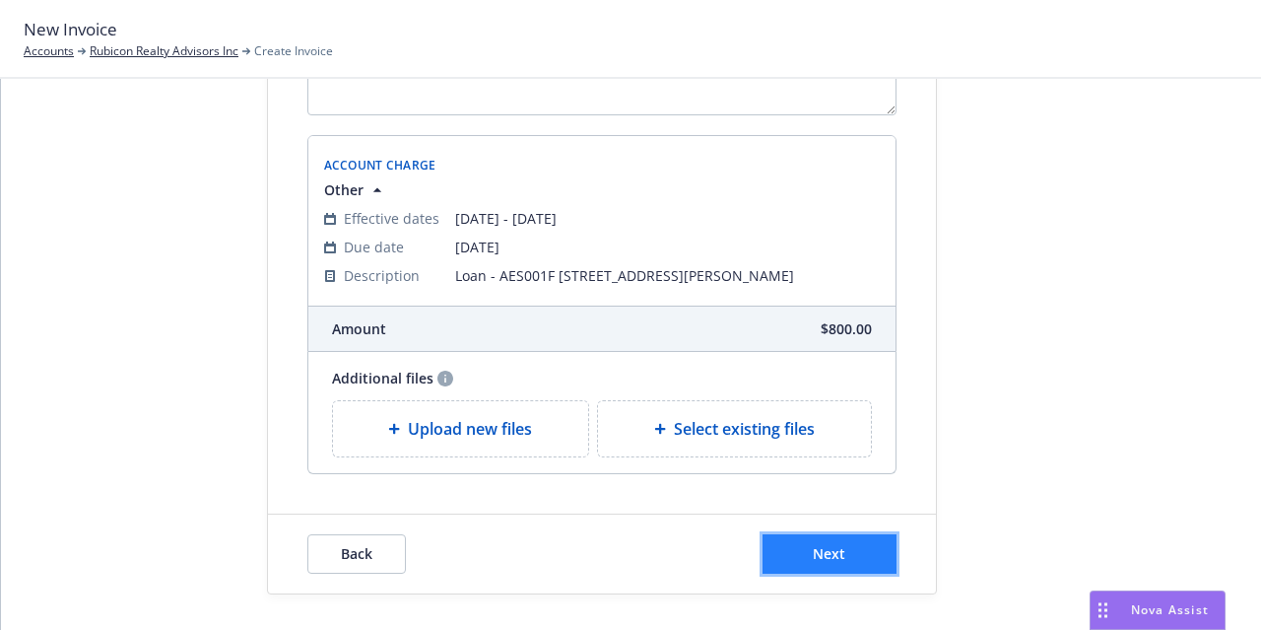
click at [823, 537] on button "Next" at bounding box center [830, 553] width 134 height 39
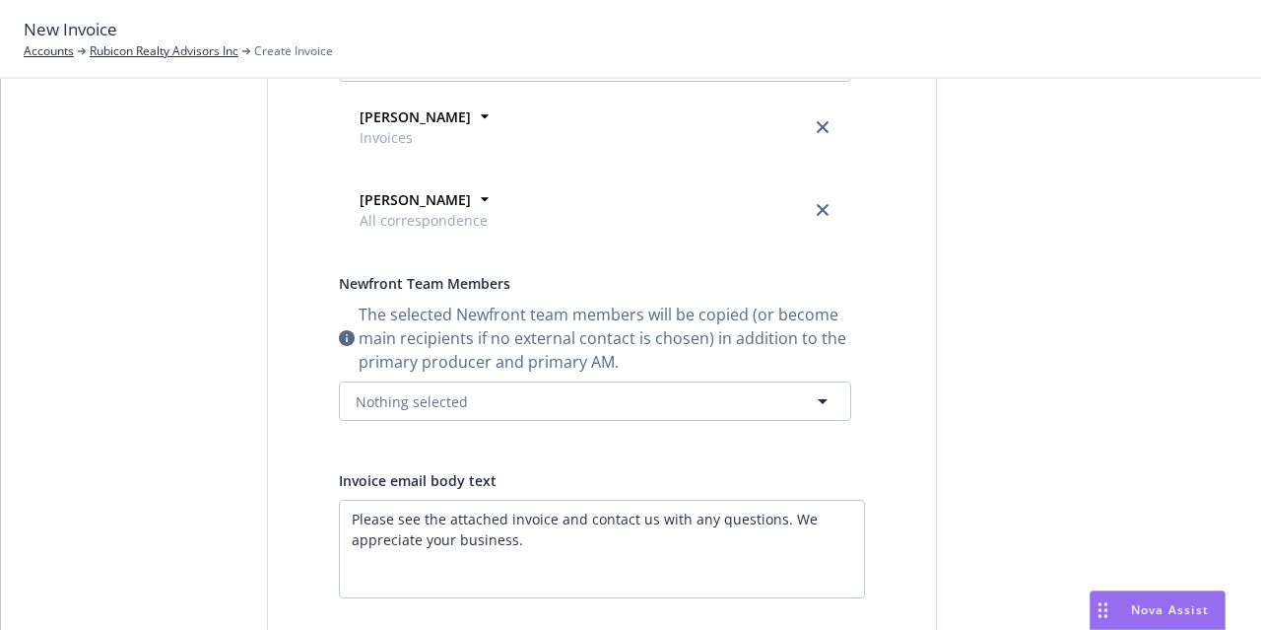
scroll to position [0, 0]
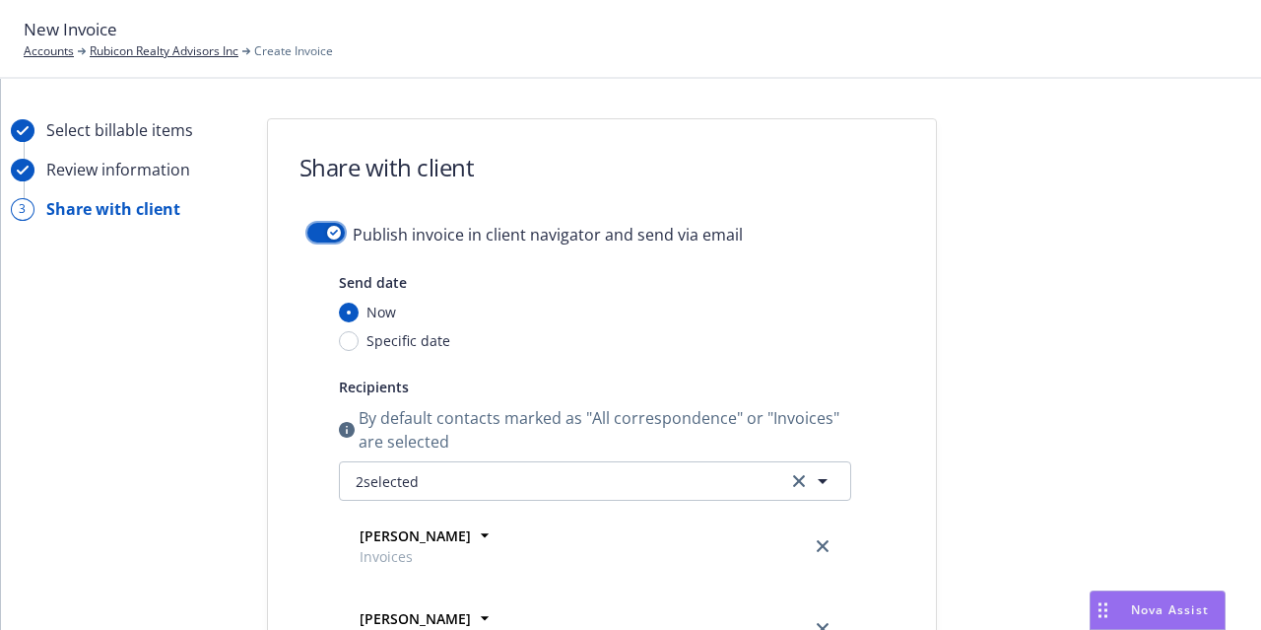
click at [327, 226] on div "button" at bounding box center [334, 233] width 14 height 14
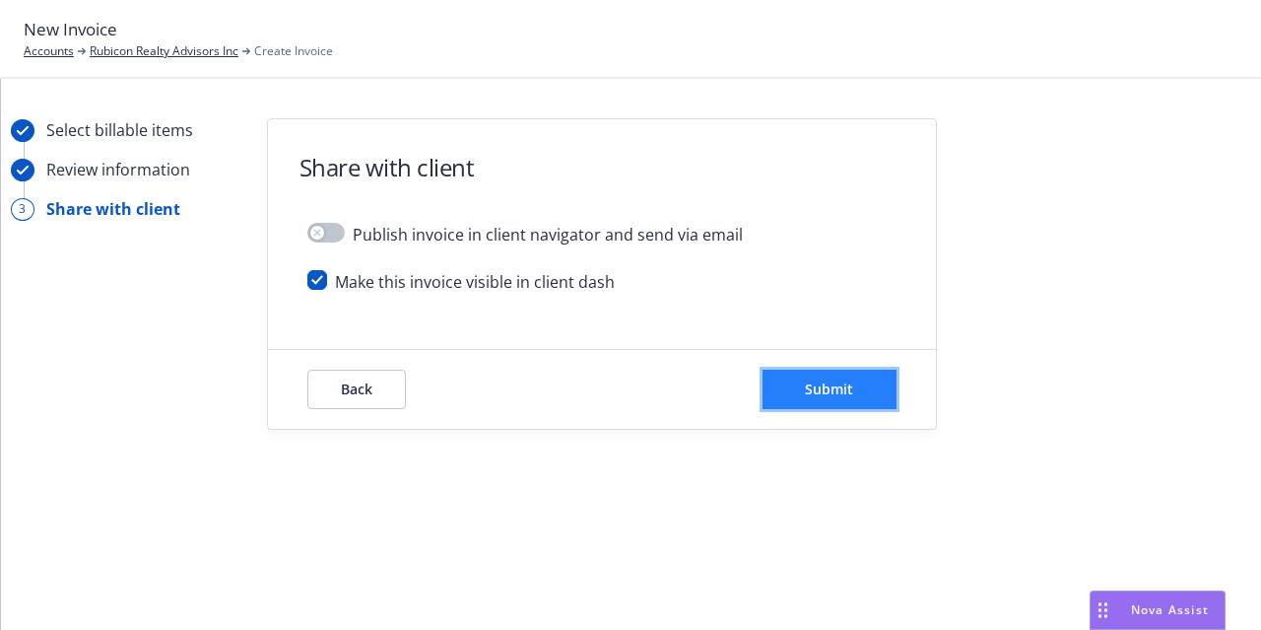
click at [870, 402] on button "Submit" at bounding box center [830, 388] width 134 height 39
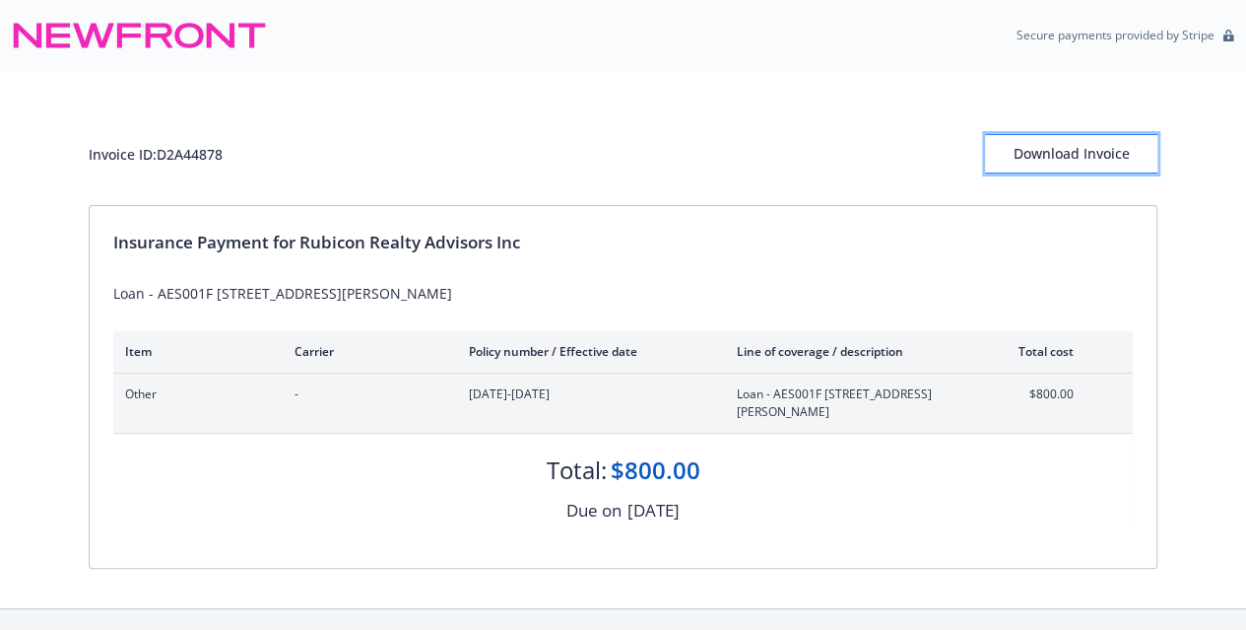
click at [1065, 145] on div "Download Invoice" at bounding box center [1071, 153] width 172 height 37
